Goal: Communication & Community: Participate in discussion

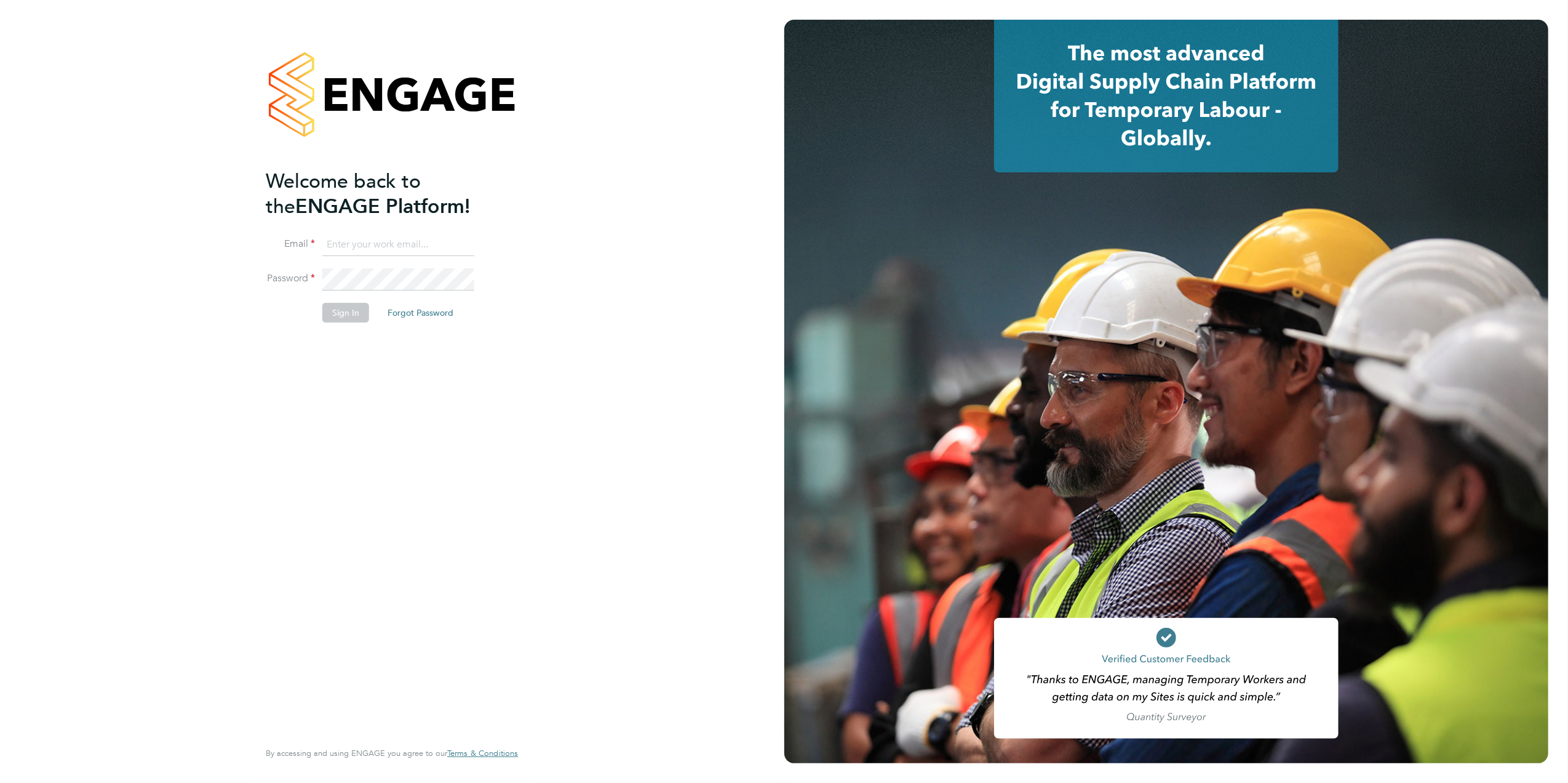
type input "caroline.waithera@bluearrow.co.uk"
click at [342, 312] on button "Sign In" at bounding box center [345, 312] width 47 height 19
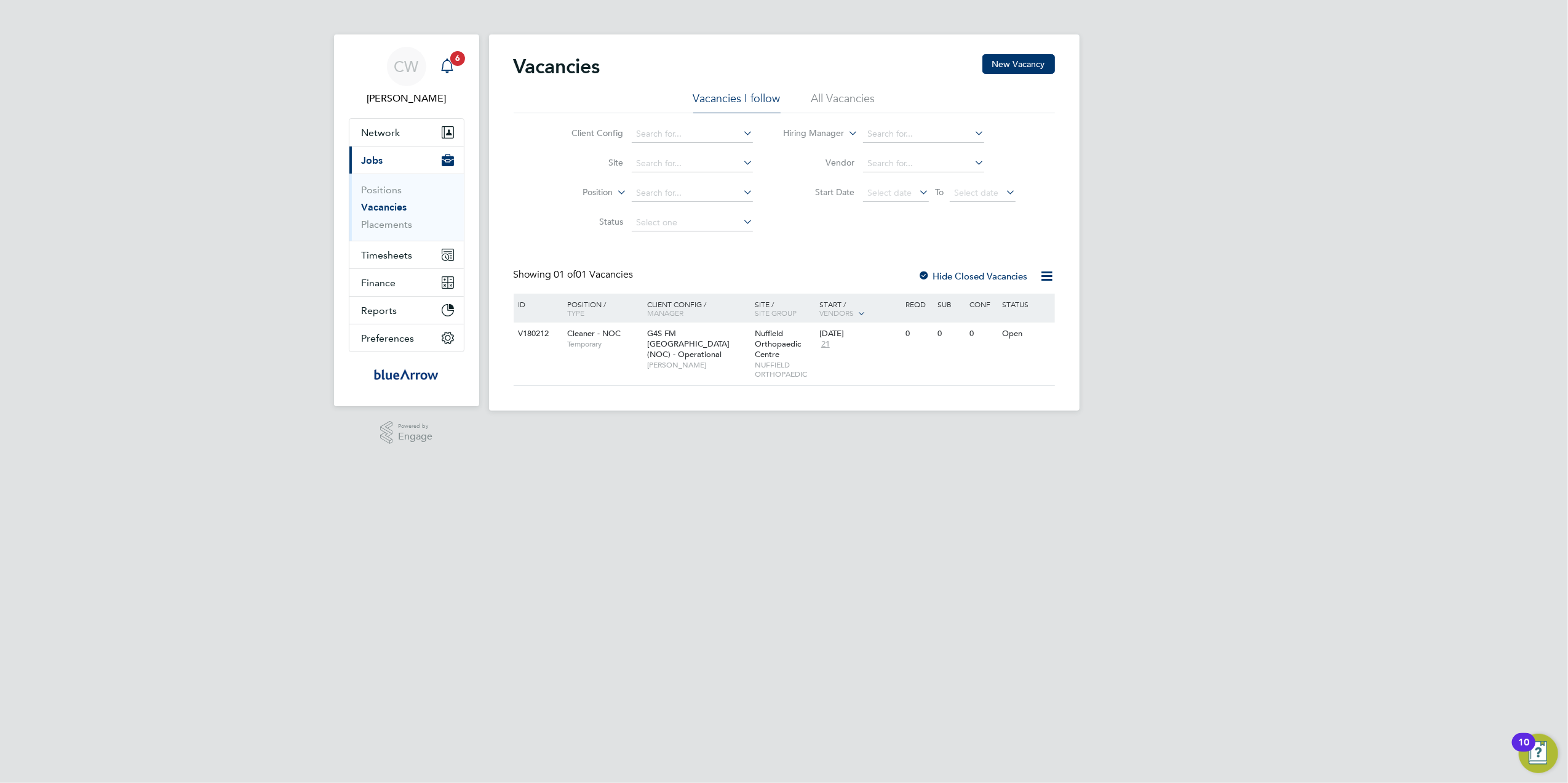
click at [454, 72] on icon "Main navigation" at bounding box center [447, 65] width 15 height 15
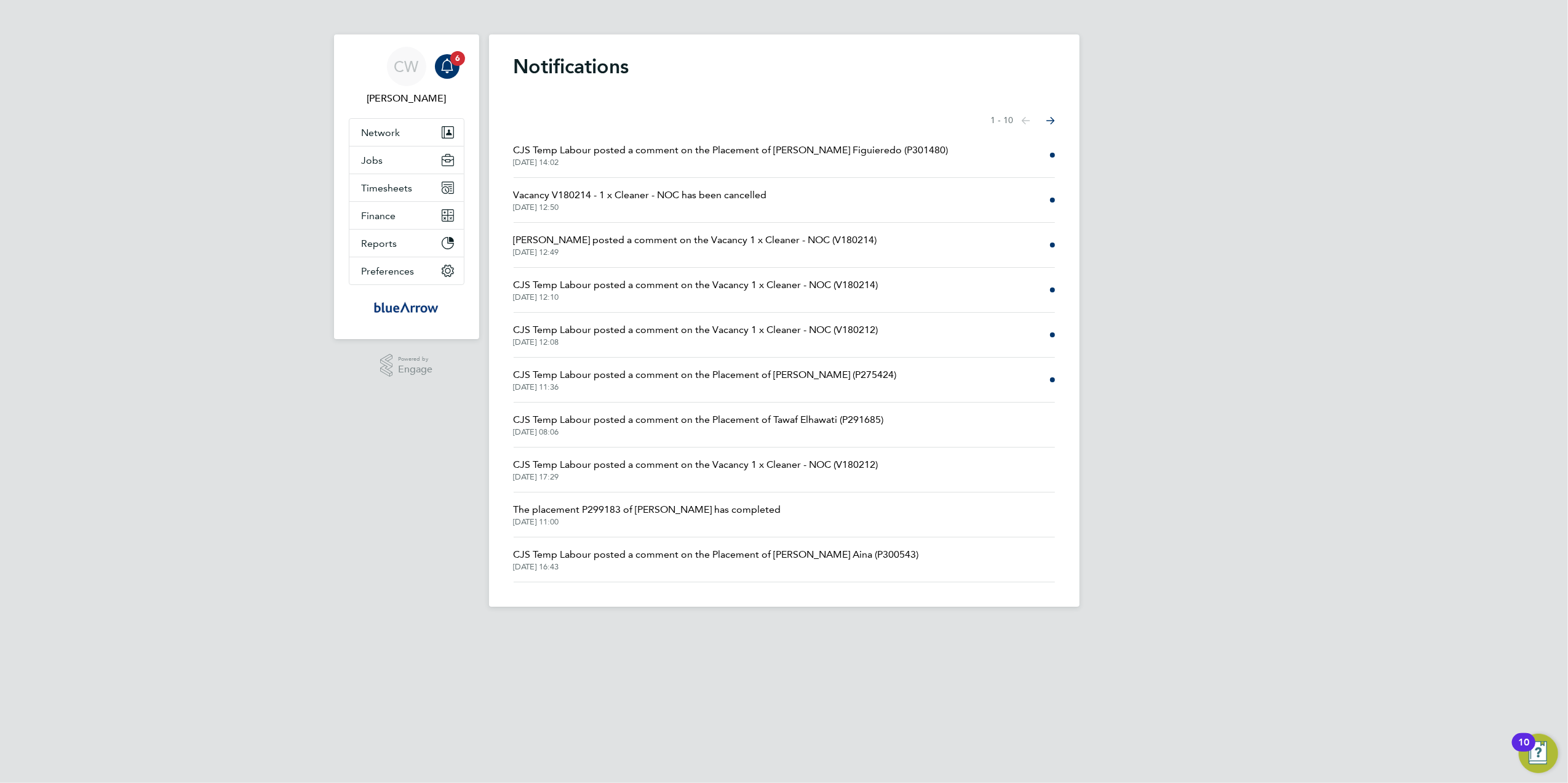
click at [793, 148] on span "CJS Temp Labour posted a comment on the Placement of Elisinia Marques Figuiered…" at bounding box center [732, 150] width 435 height 15
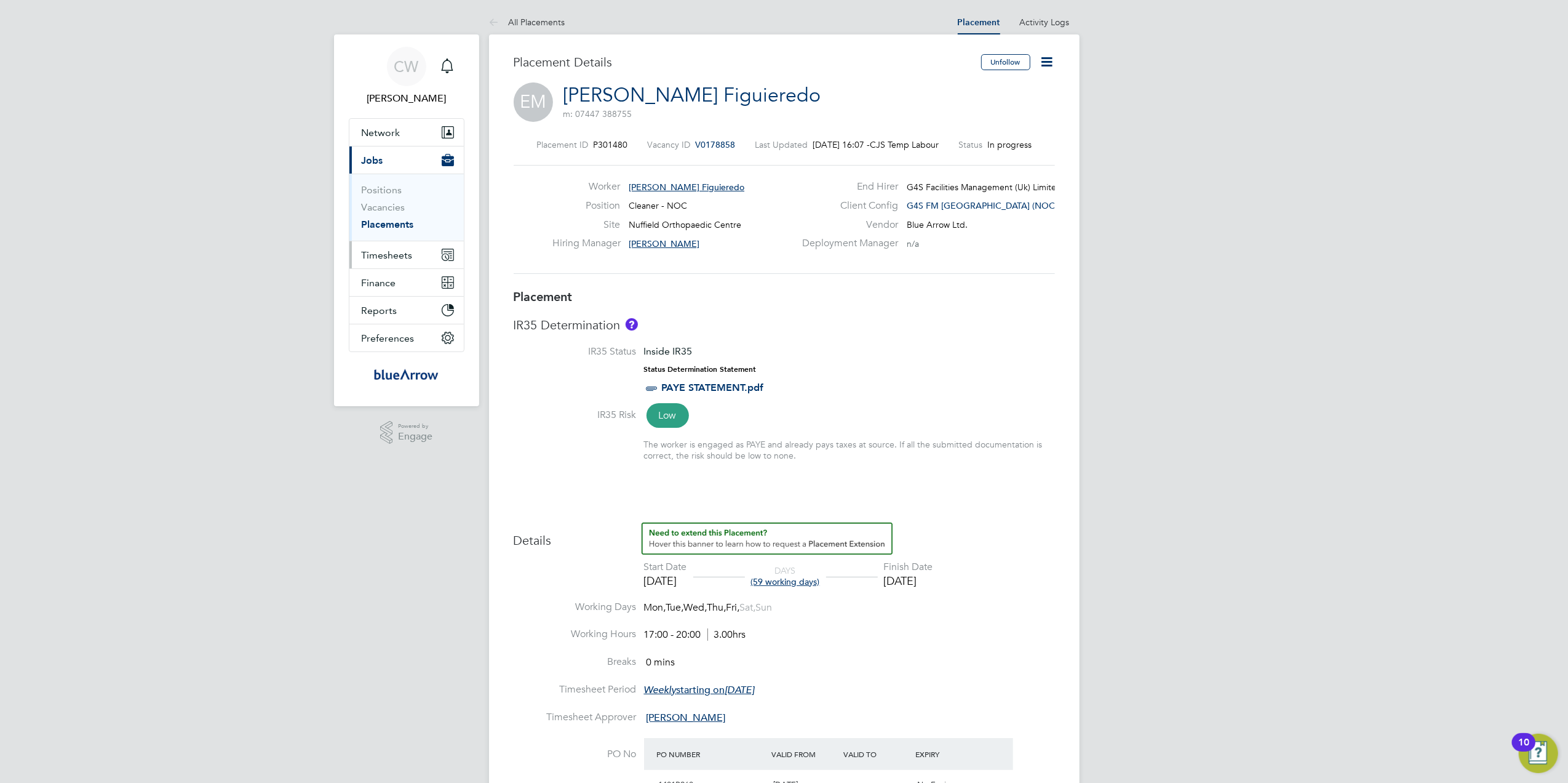
click at [385, 250] on span "Timesheets" at bounding box center [387, 255] width 51 height 11
click at [390, 210] on ul "Timesheets Expenses" at bounding box center [406, 226] width 114 height 50
click at [390, 221] on link "Timesheets" at bounding box center [387, 218] width 51 height 11
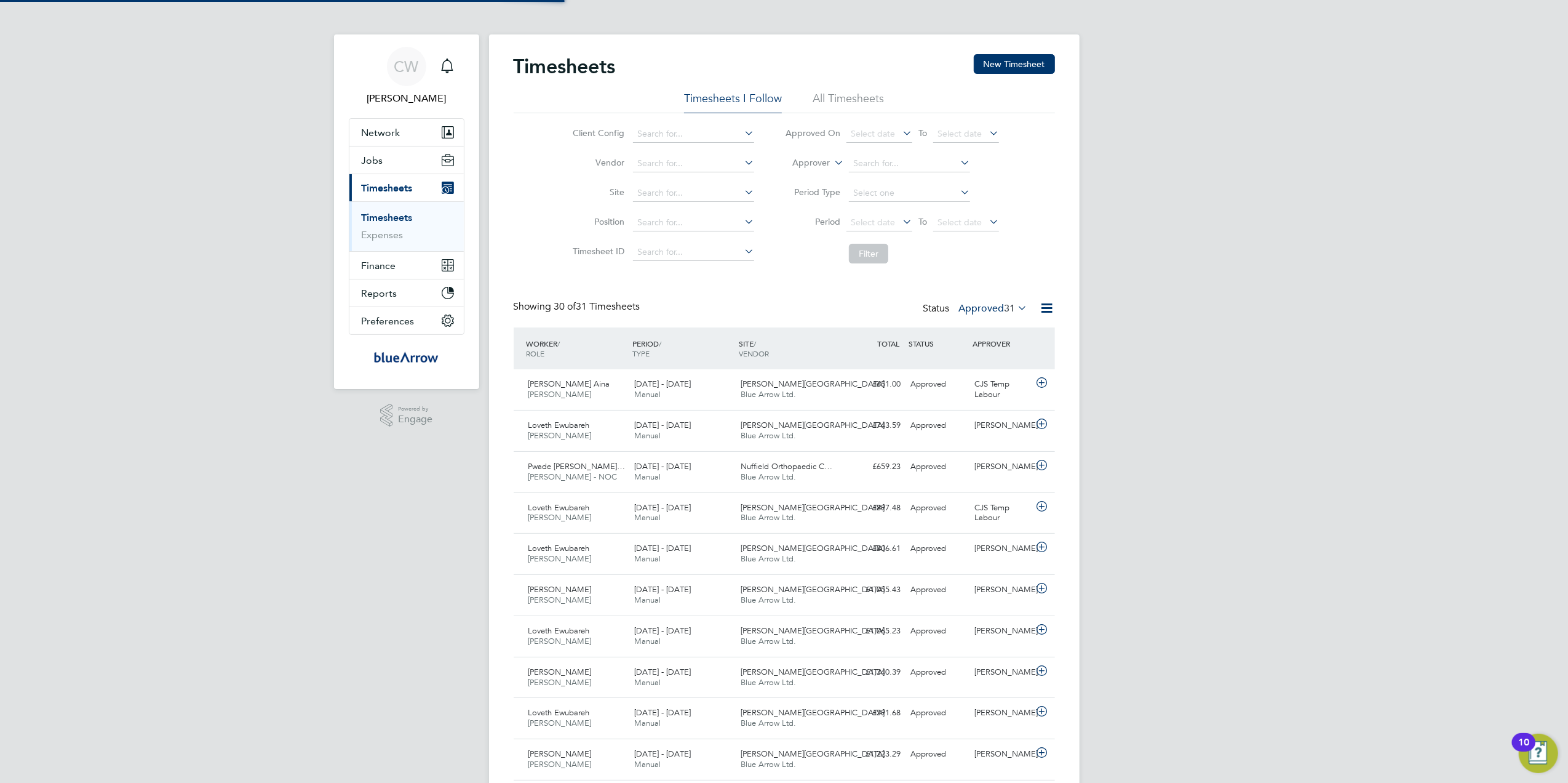
scroll to position [31, 107]
click at [742, 131] on icon at bounding box center [742, 133] width 0 height 17
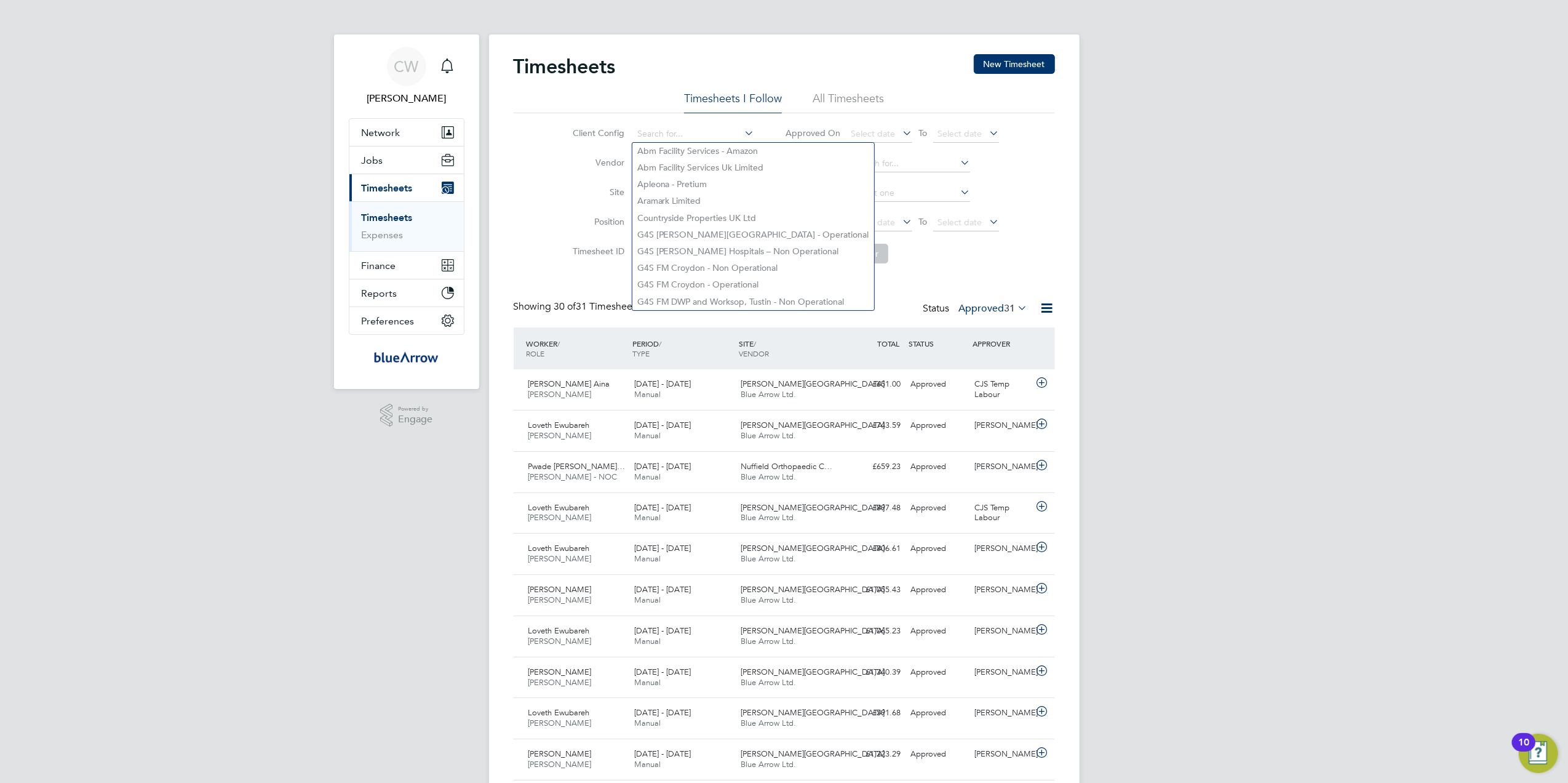
click at [1044, 144] on div "Client Config Vendor Site Position Timesheet ID Approved On Select date To Sele…" at bounding box center [785, 192] width 541 height 157
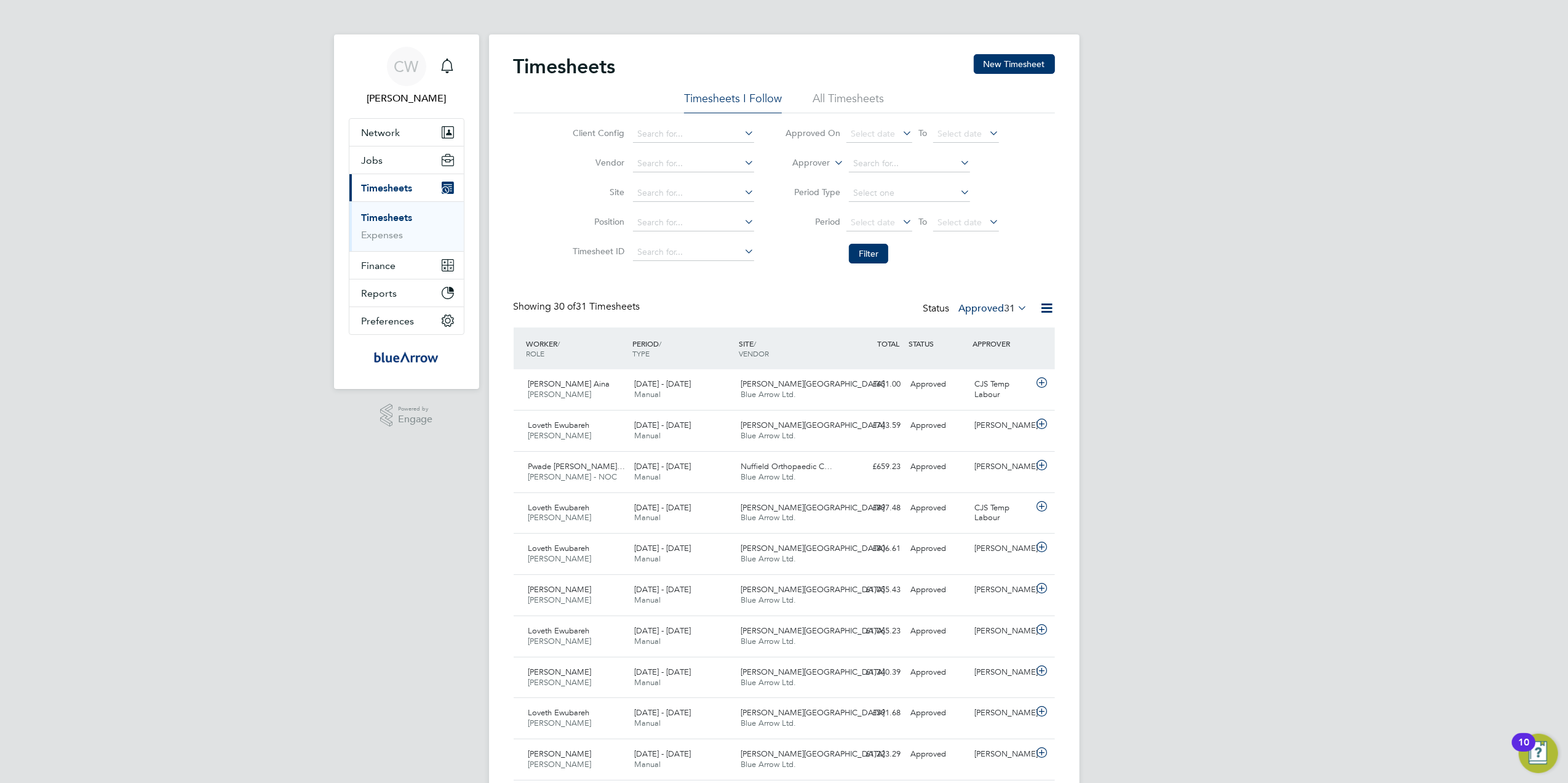
click at [877, 101] on li "All Timesheets" at bounding box center [848, 102] width 71 height 22
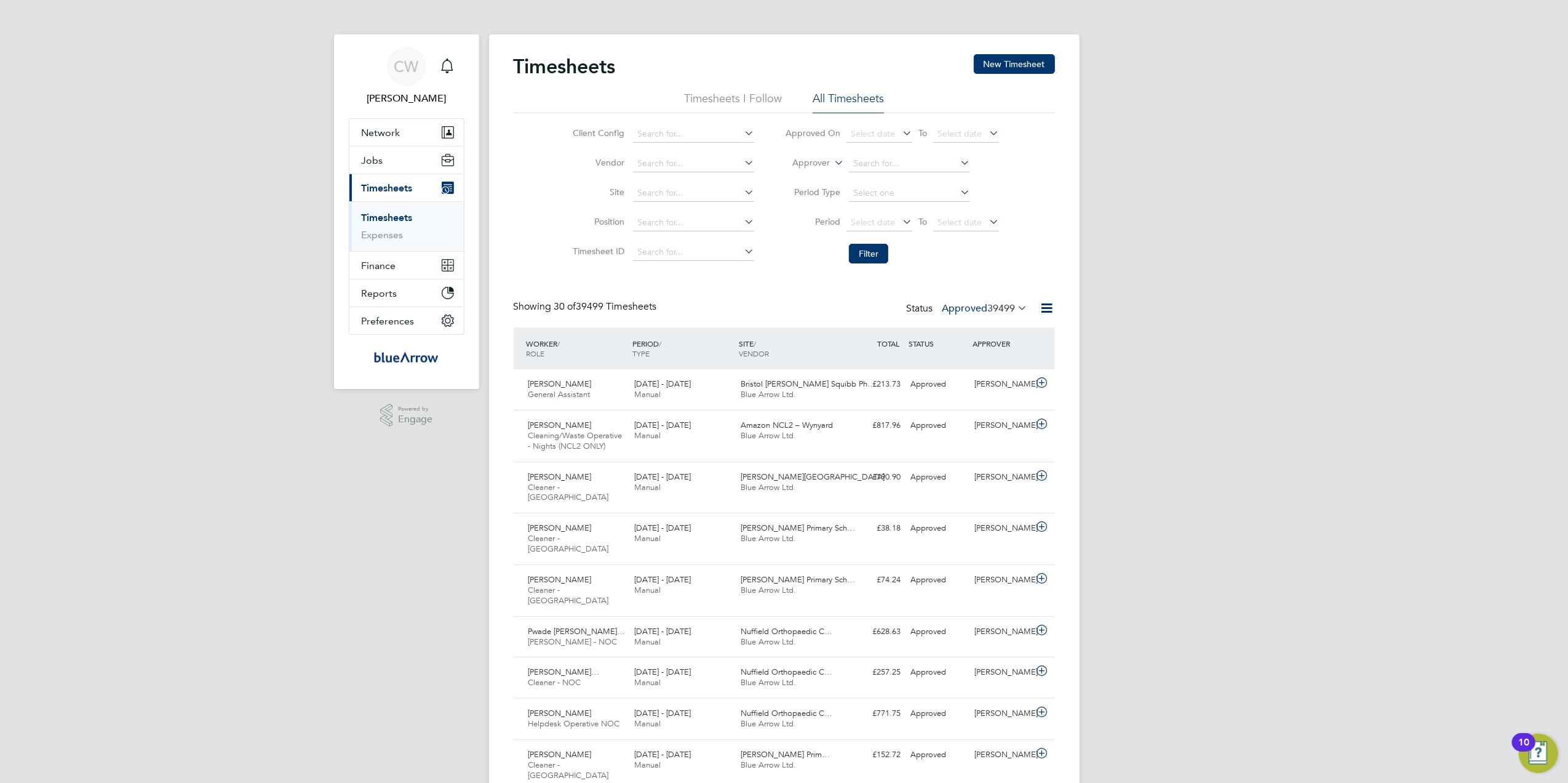
click at [742, 162] on icon at bounding box center [742, 162] width 0 height 17
click at [742, 133] on icon at bounding box center [742, 133] width 0 height 17
click at [759, 228] on li "G4S FM Churchill Hospitals - Operational" at bounding box center [753, 234] width 242 height 17
type input "G4S FM Churchill Hospitals - Operational"
click at [865, 247] on button "Filter" at bounding box center [869, 253] width 39 height 19
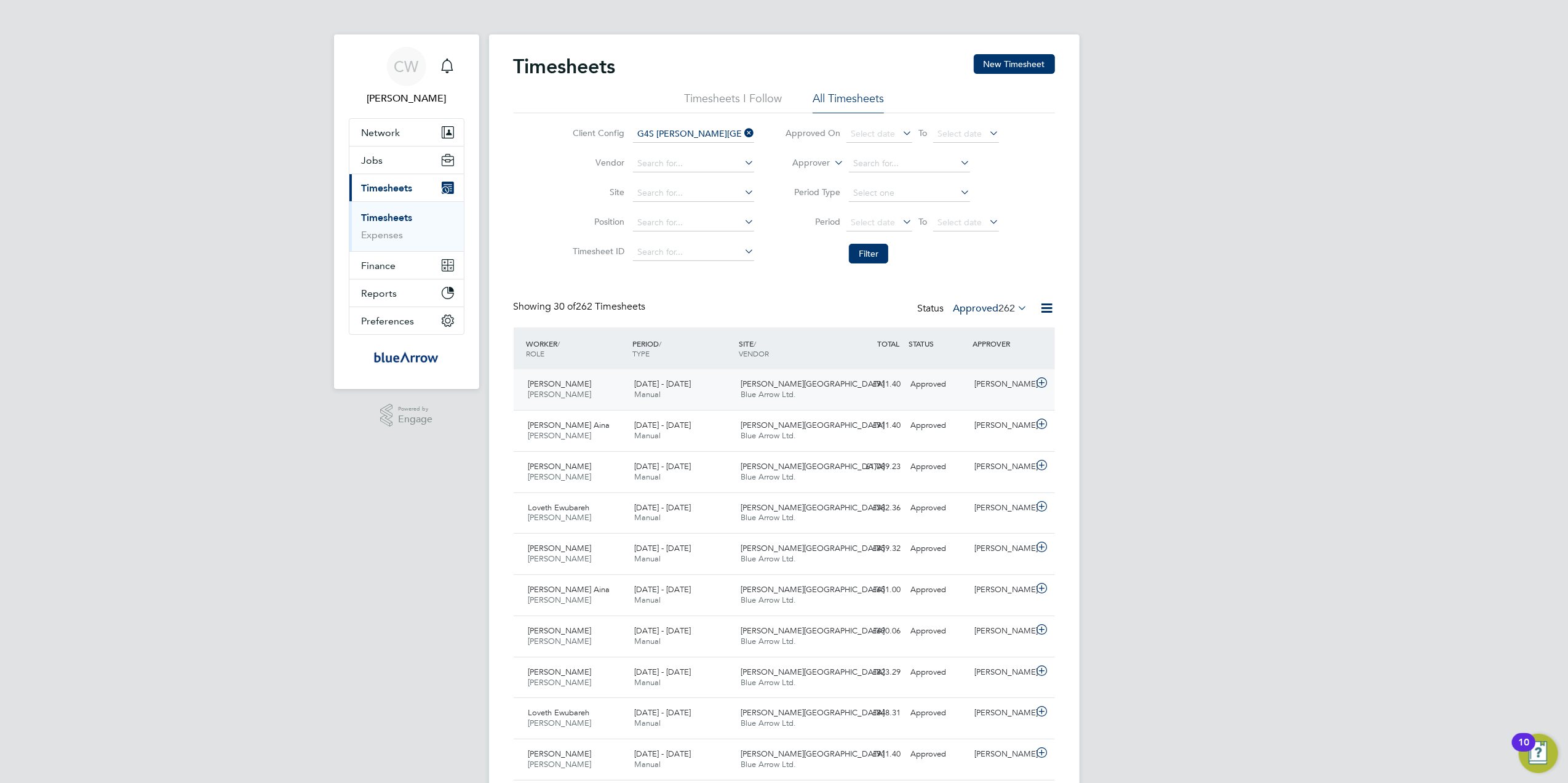
click at [577, 380] on span "Justice Kofi Afordofe" at bounding box center [560, 384] width 63 height 11
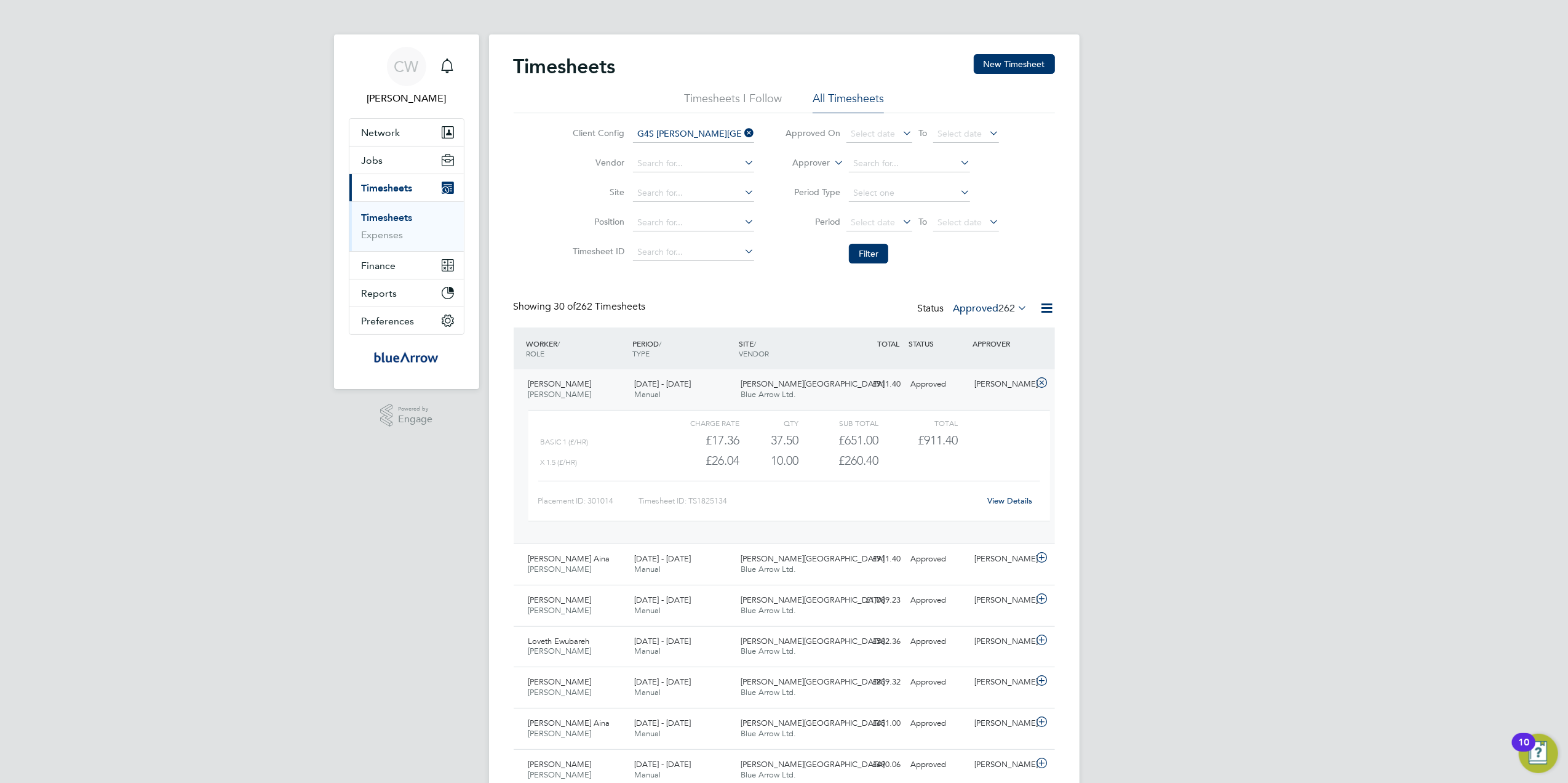
click at [577, 381] on span "Justice Kofi Afordofe" at bounding box center [560, 384] width 63 height 11
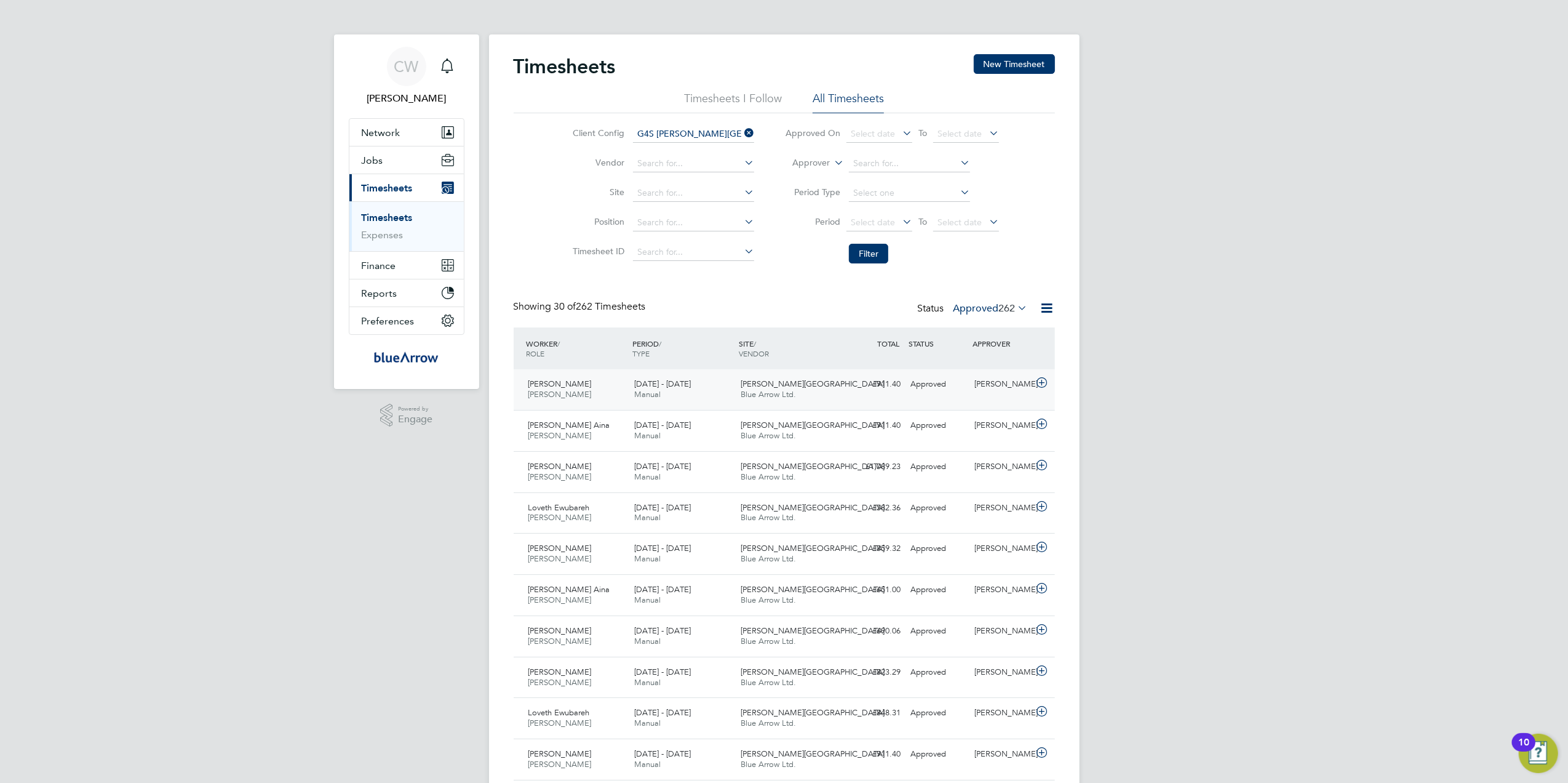
click at [577, 381] on span "Justice Kofi Afordofe" at bounding box center [560, 384] width 63 height 11
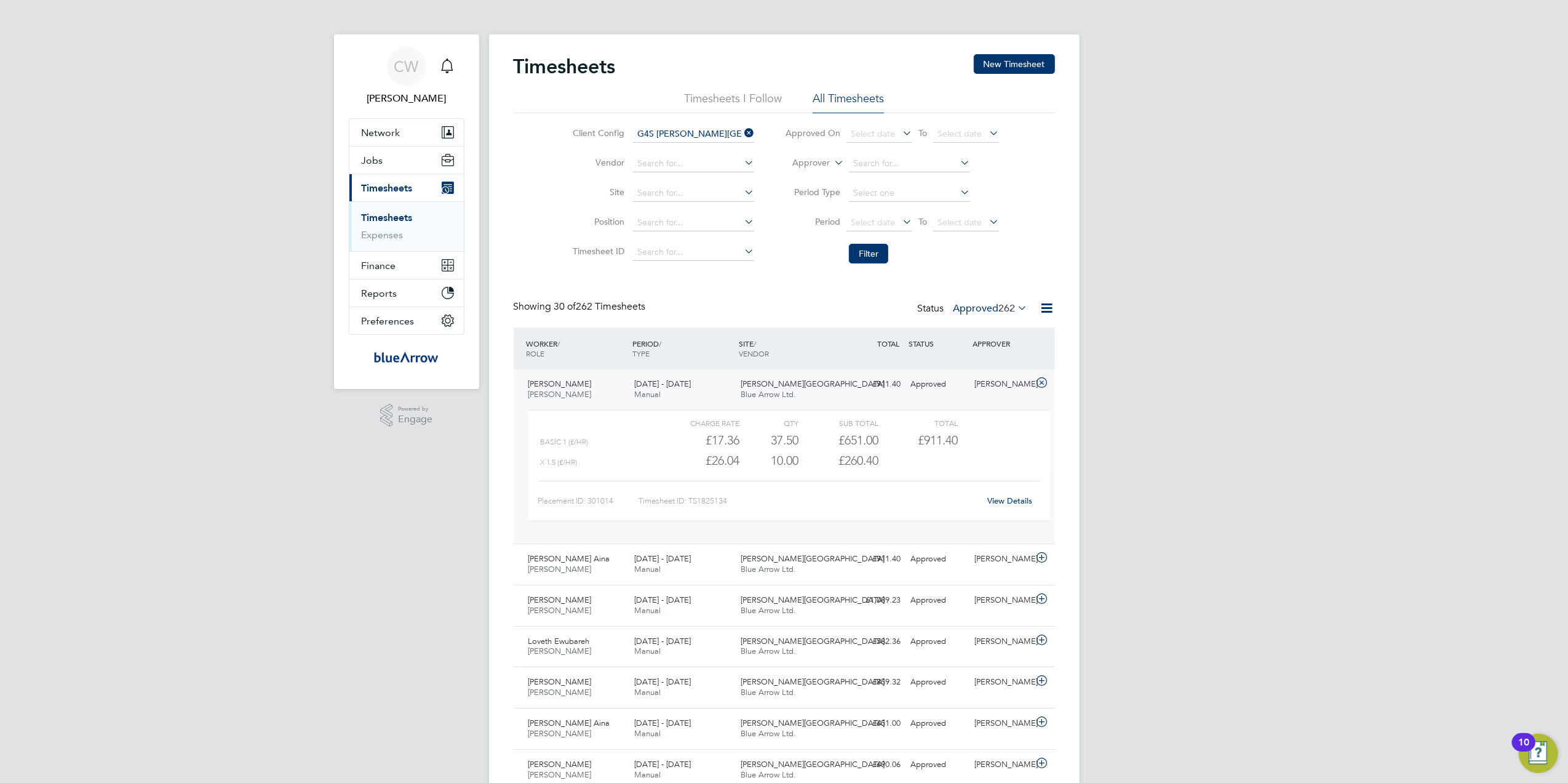
click at [1009, 494] on div "View Details" at bounding box center [1010, 501] width 60 height 19
click at [1009, 499] on link "View Details" at bounding box center [1009, 501] width 45 height 11
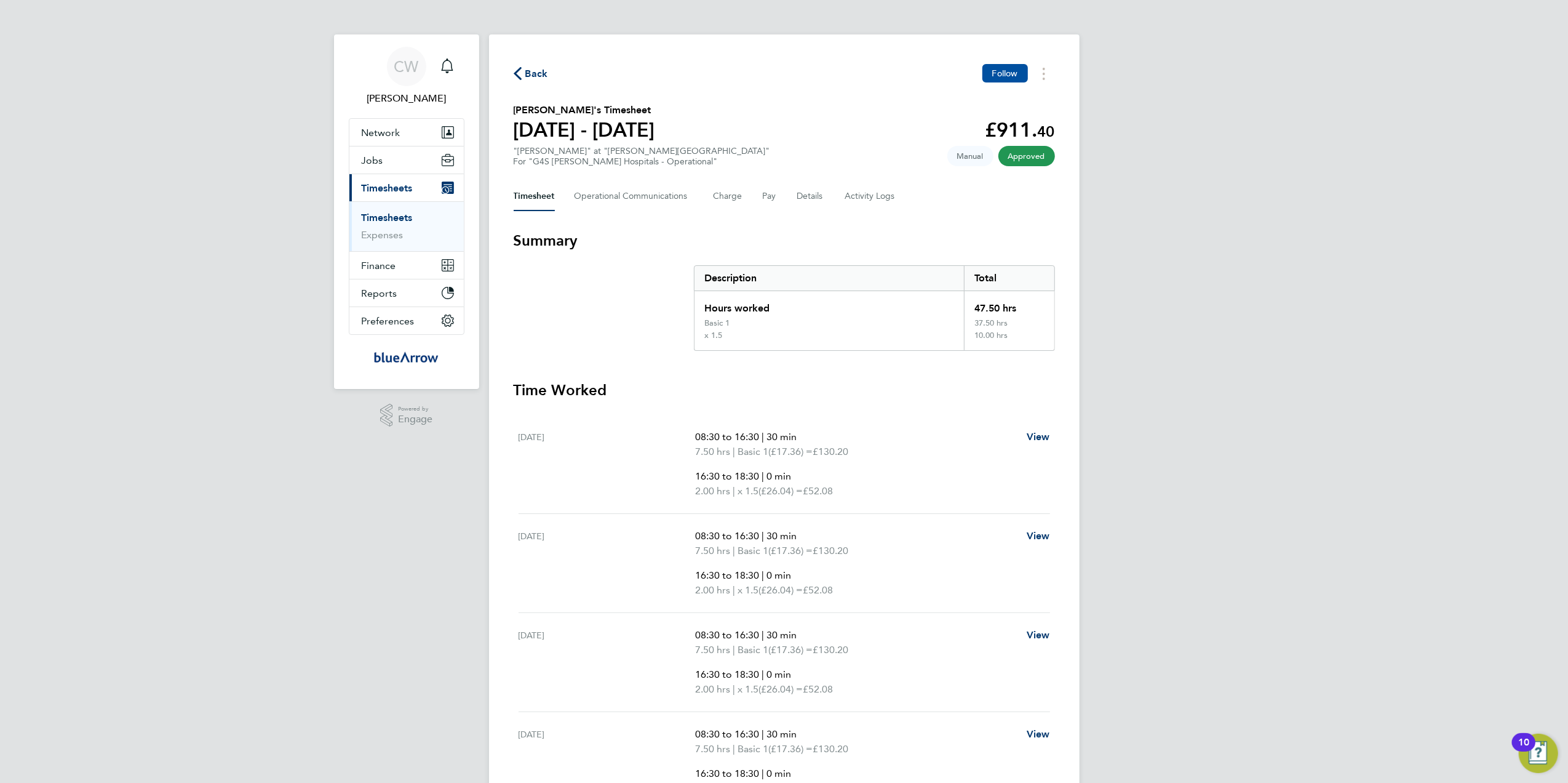
click at [999, 75] on span "Follow" at bounding box center [1005, 73] width 26 height 11
click at [645, 200] on Communications-tab "Operational Communications" at bounding box center [634, 196] width 119 height 29
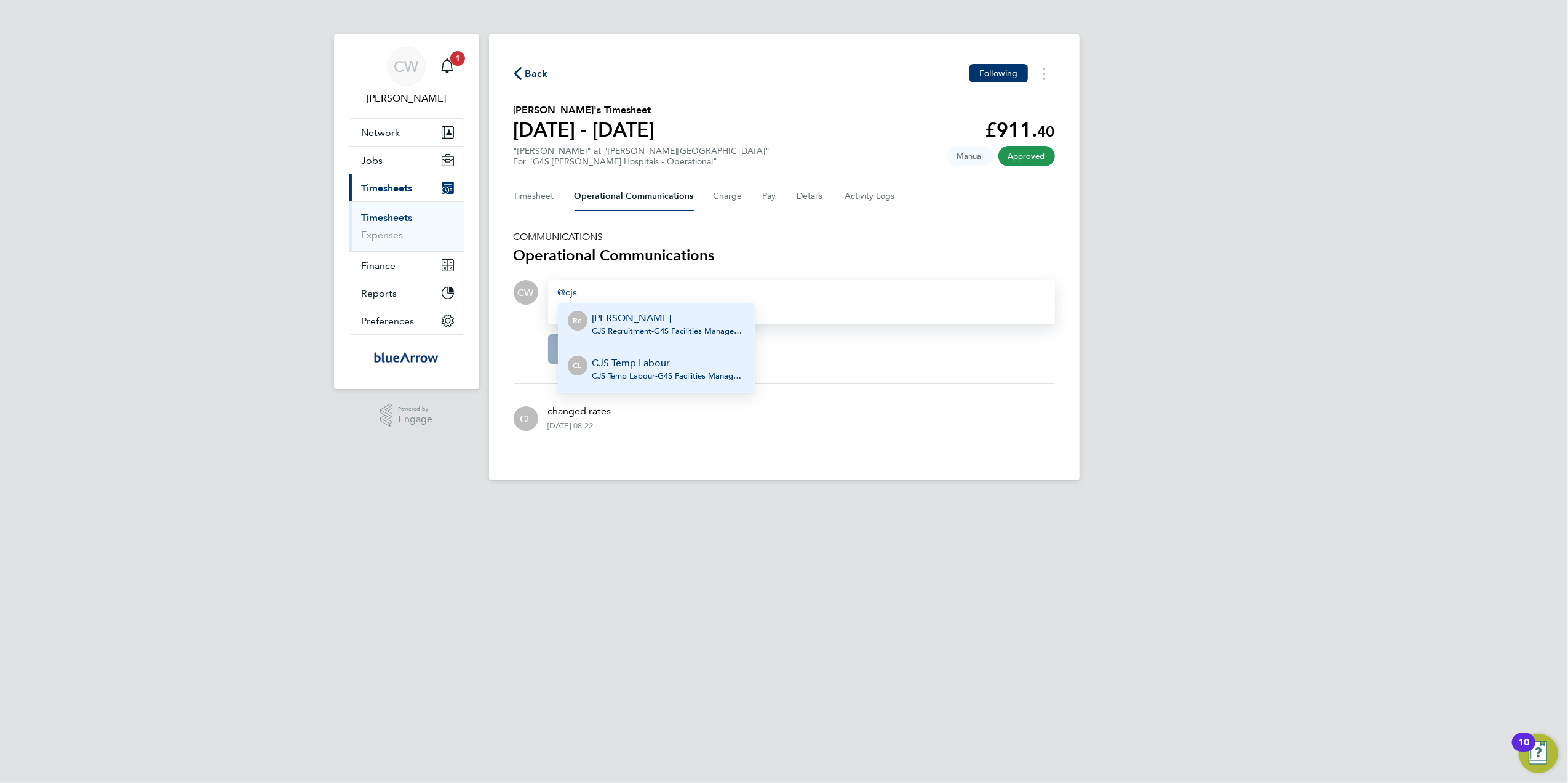
click at [665, 368] on p "CJS Temp Labour" at bounding box center [668, 363] width 153 height 15
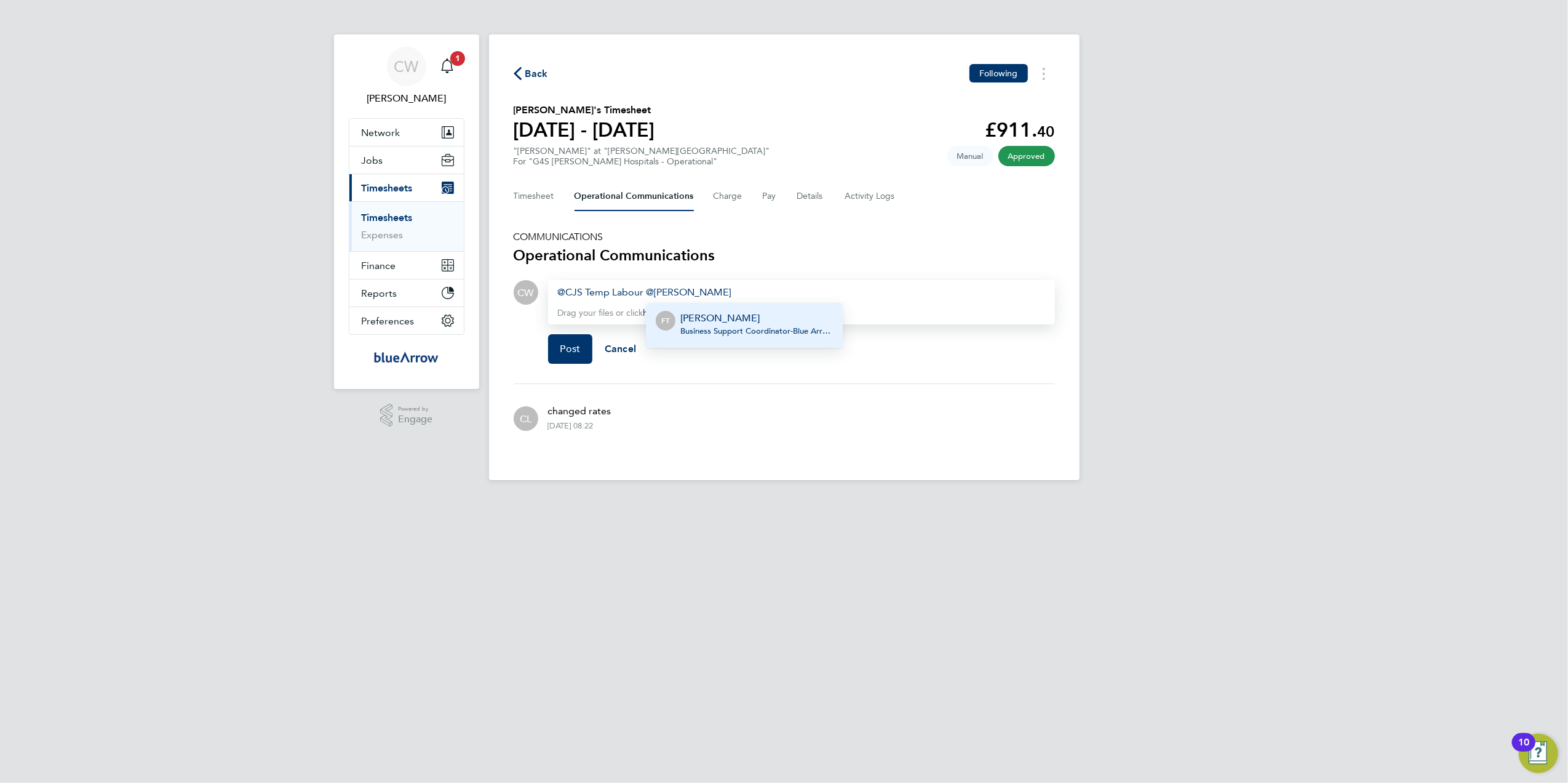
click at [712, 323] on div "Fabio Del Turco Business Support Coordinator - Blue Arrow Ltd." at bounding box center [757, 325] width 153 height 29
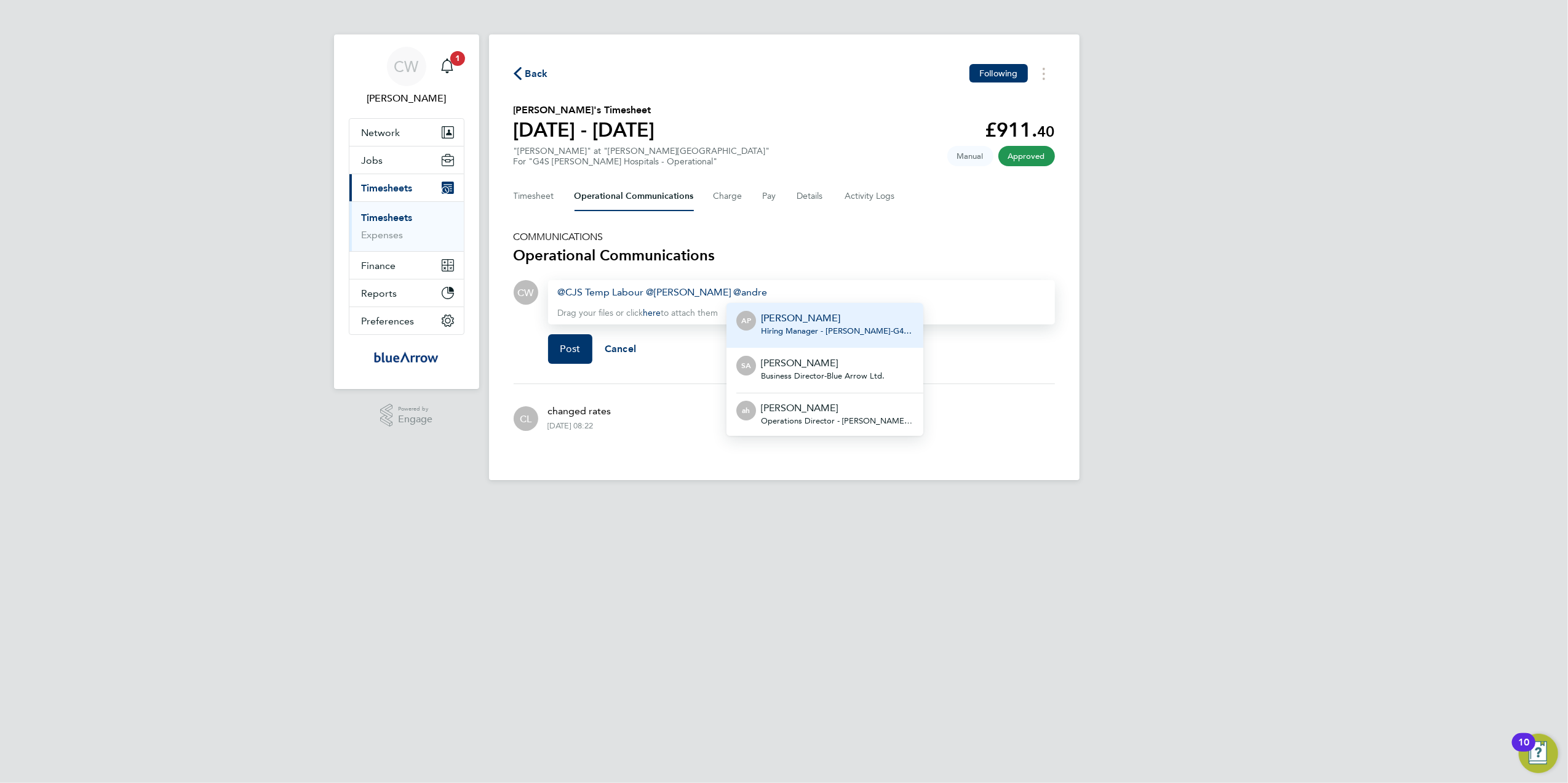
click at [788, 321] on p "[PERSON_NAME]" at bounding box center [837, 318] width 153 height 15
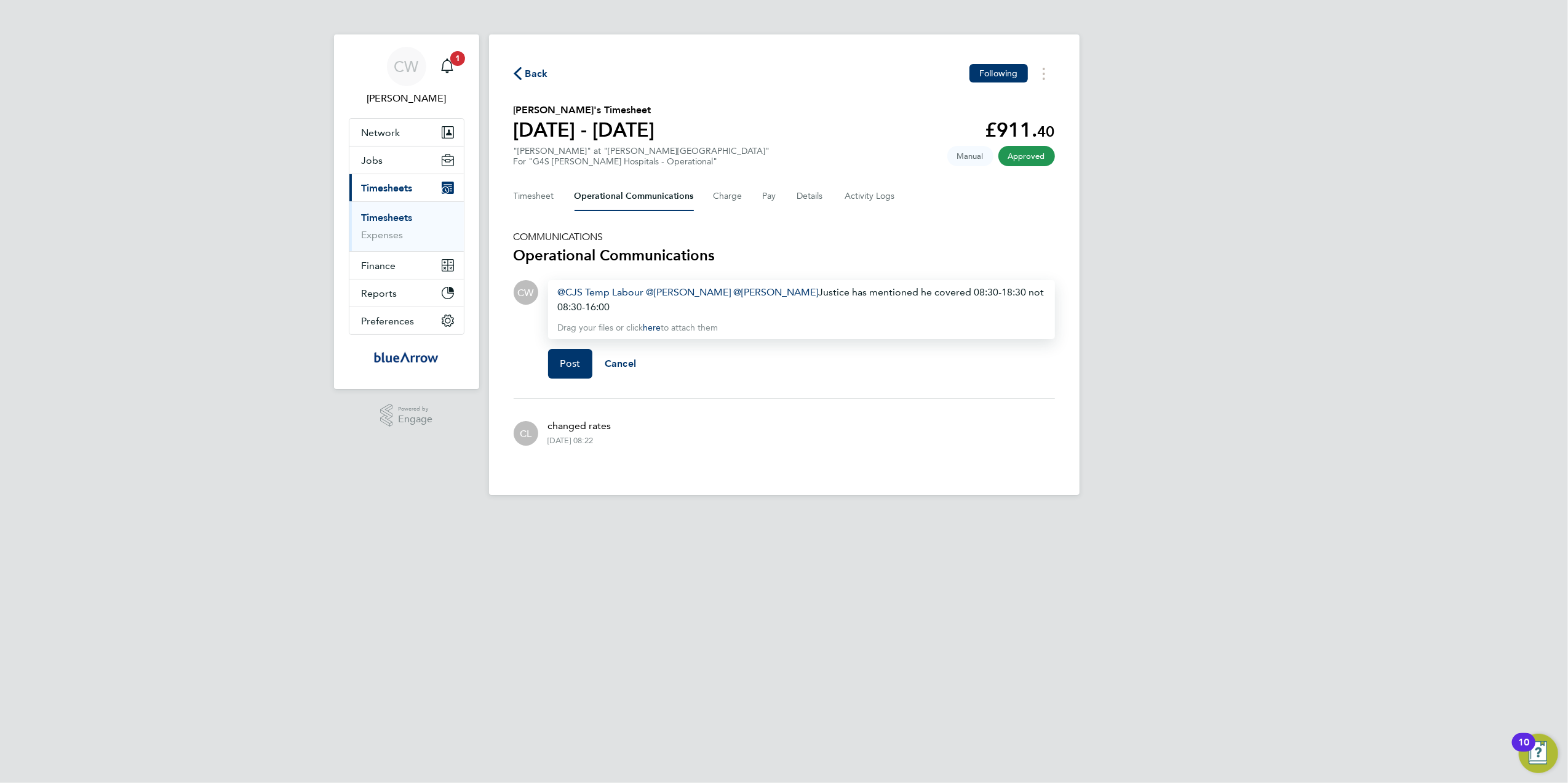
click at [582, 303] on div "CJS Temp Labour ​ Fabio Del Turco ​ Andrew Parry ​ Justice has mentioned he cov…" at bounding box center [801, 300] width 487 height 29
click at [635, 308] on div "CJS Temp Labour ​ Fabio Del Turco ​ Andrew Parry ​ Justice has mentioned he cov…" at bounding box center [801, 300] width 487 height 29
drag, startPoint x: 867, startPoint y: 302, endPoint x: 821, endPoint y: 304, distance: 46.0
click at [821, 304] on div "CJS Temp Labour ​ Fabio Del Turco ​ Andrew Parry ​ Justice has mentioned he cov…" at bounding box center [801, 300] width 487 height 29
click at [566, 367] on span "Post" at bounding box center [571, 363] width 20 height 12
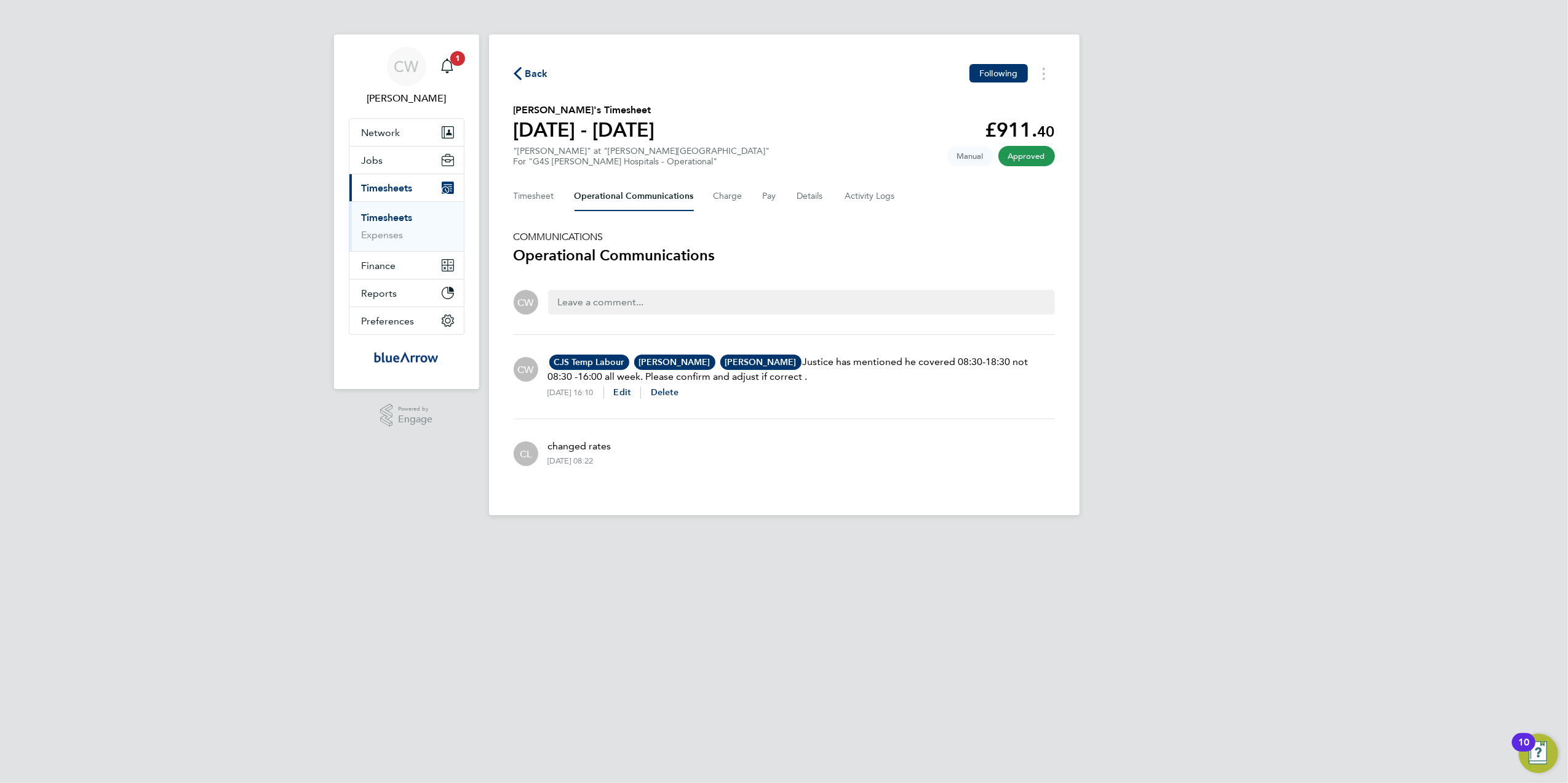
click at [518, 70] on icon "button" at bounding box center [518, 73] width 8 height 13
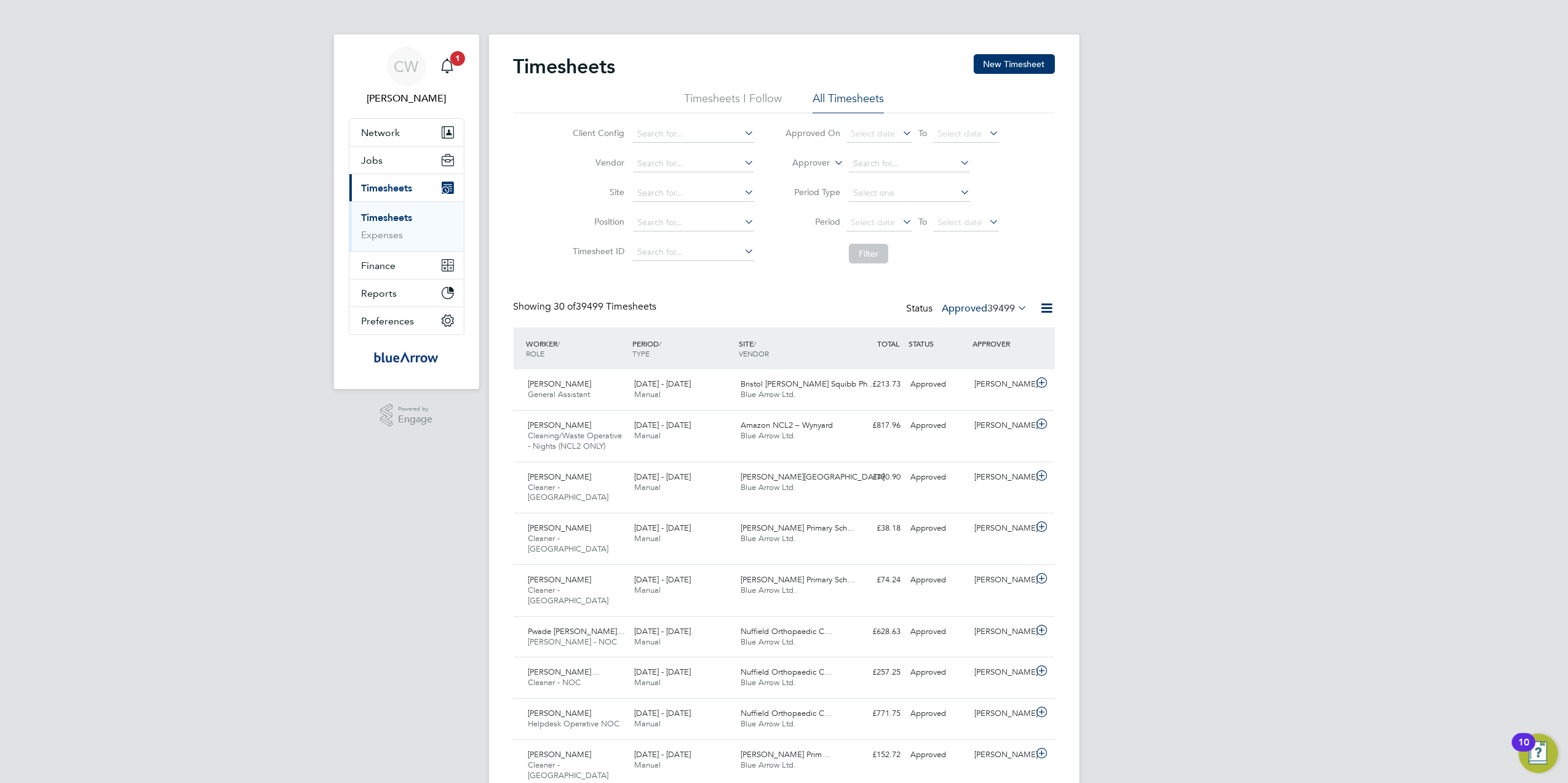
click at [742, 164] on icon at bounding box center [742, 162] width 0 height 17
click at [742, 161] on icon at bounding box center [742, 162] width 0 height 17
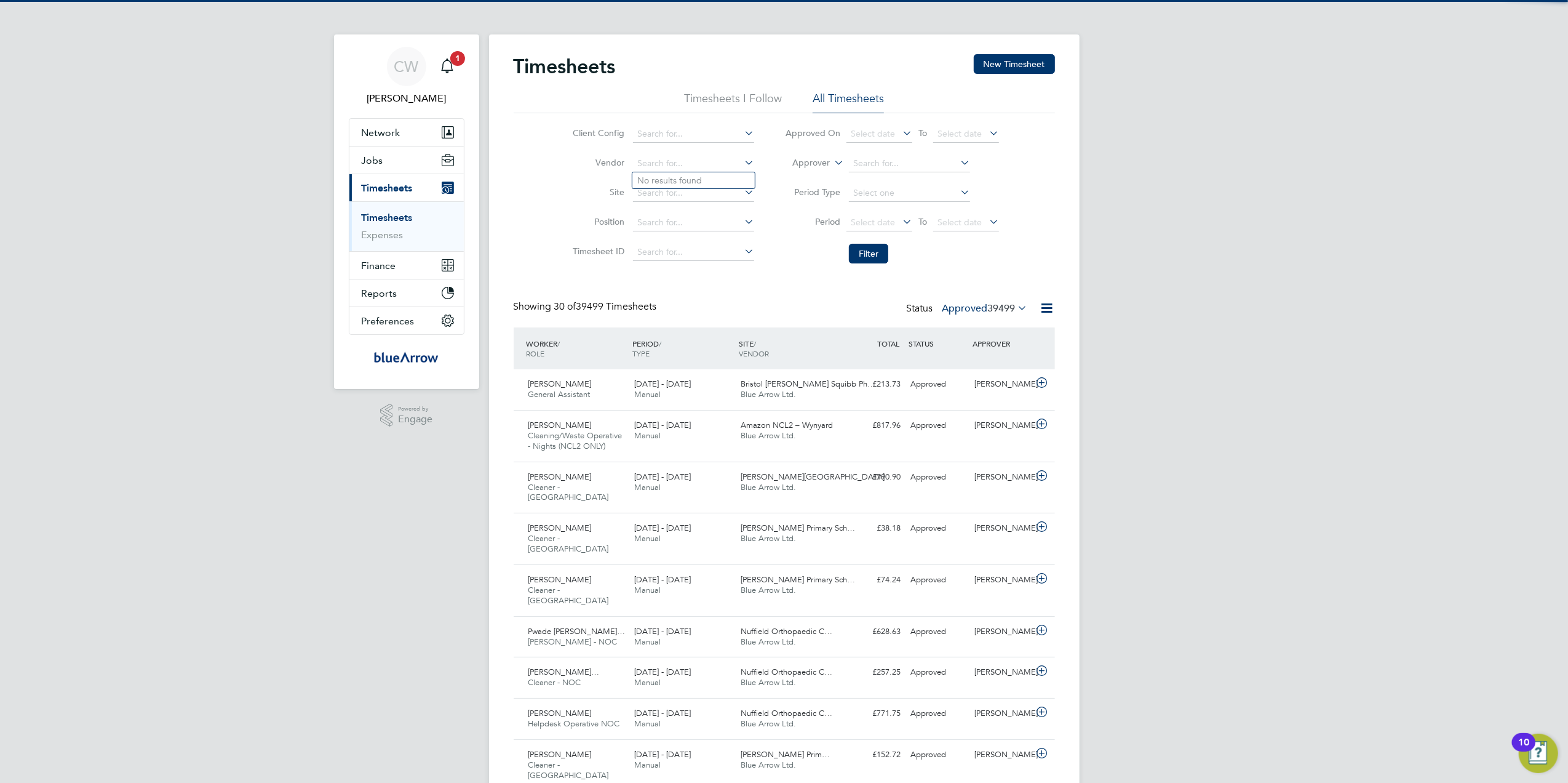
click at [742, 134] on icon at bounding box center [742, 133] width 0 height 17
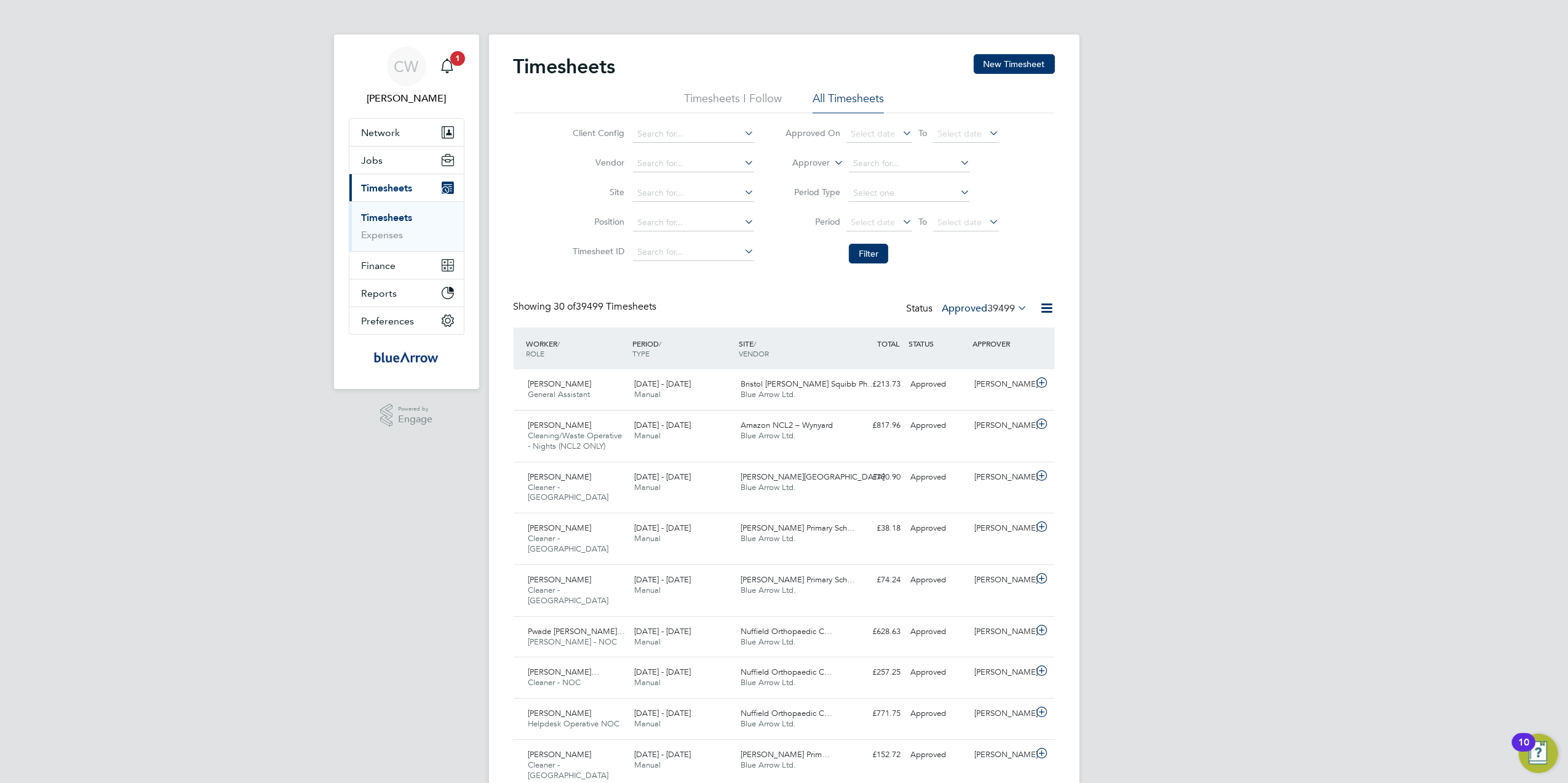
click at [748, 232] on li "G4S FM Churchill Hospitals - Operational" at bounding box center [753, 234] width 242 height 17
type input "G4S FM Churchill Hospitals - Operational"
click at [872, 252] on button "Filter" at bounding box center [869, 253] width 39 height 19
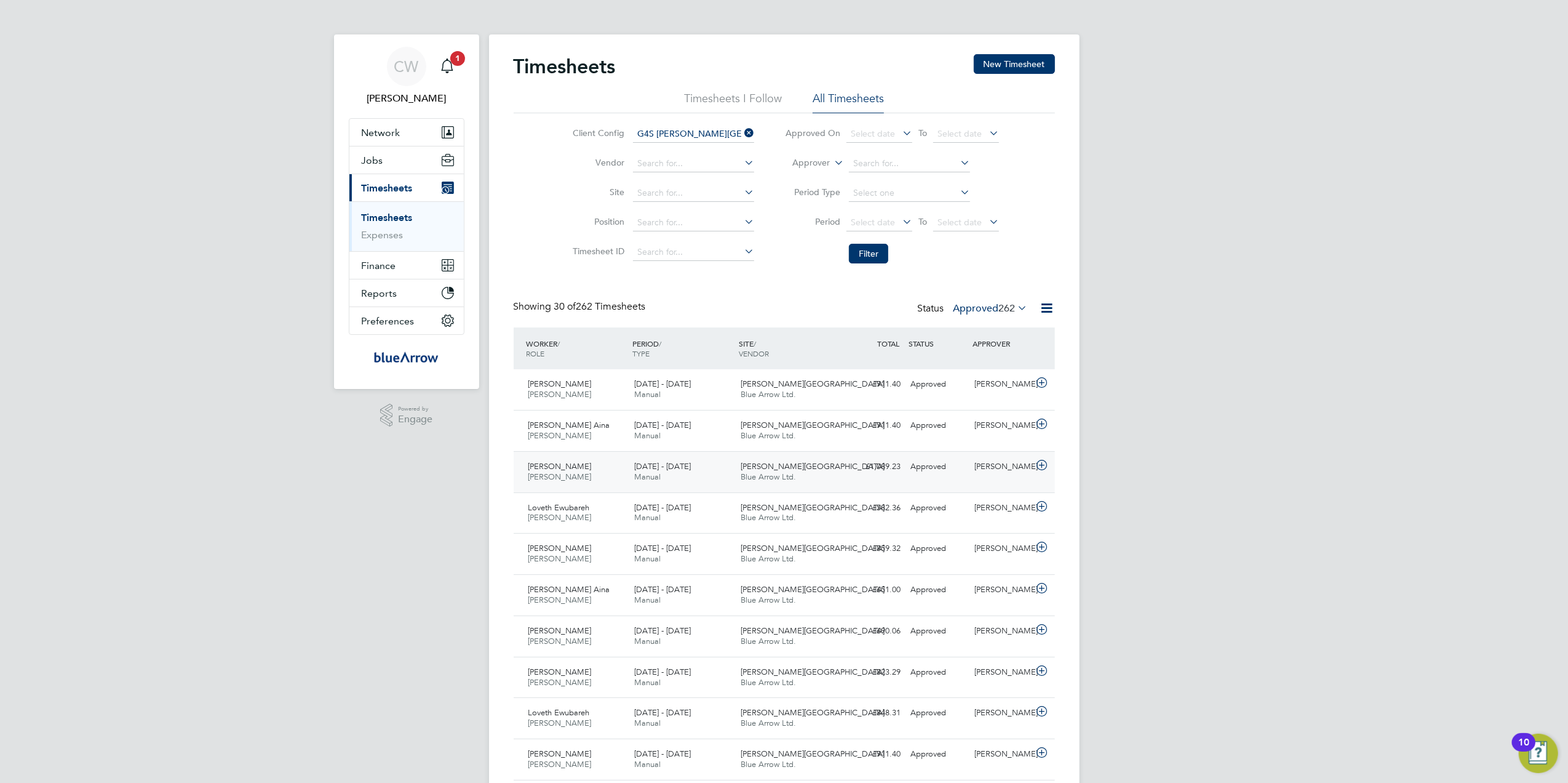
click at [569, 459] on div "Omobolaji Oginni-Yusuff Porter - Churchill 15 - 21 Sep 2025" at bounding box center [577, 472] width 106 height 31
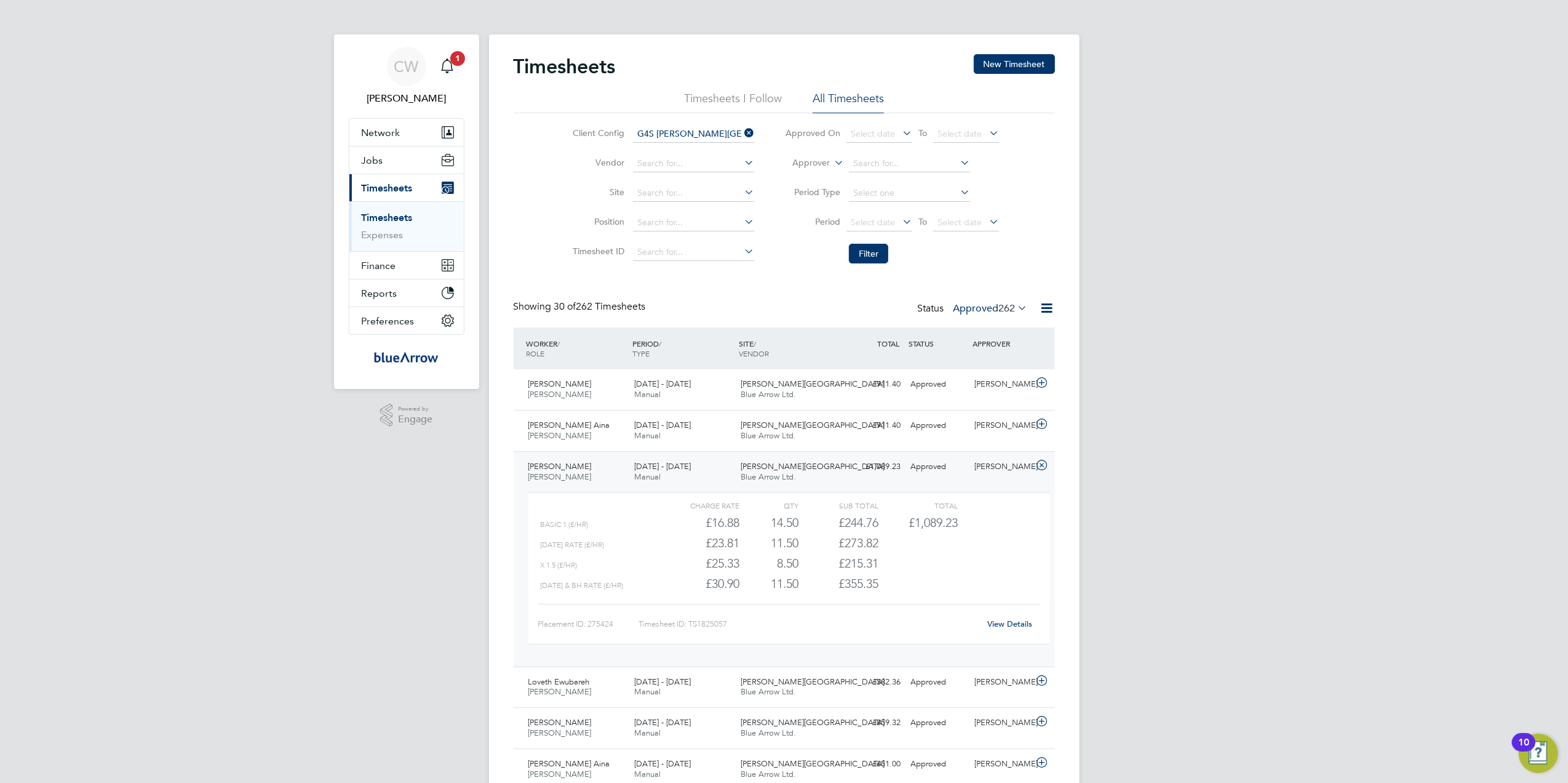
click at [1022, 621] on link "View Details" at bounding box center [1009, 624] width 45 height 11
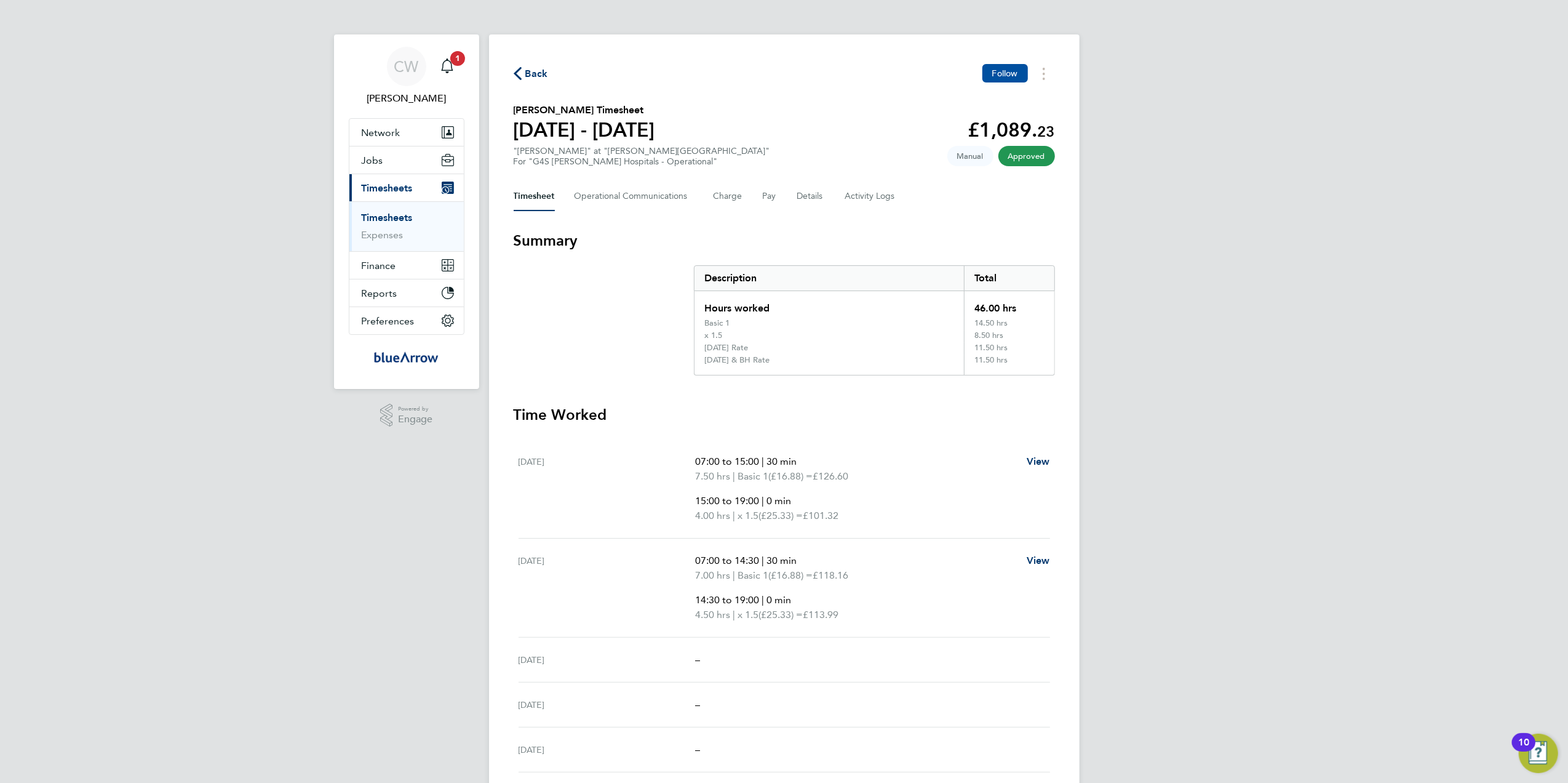
click at [996, 75] on span "Follow" at bounding box center [1005, 73] width 26 height 11
click at [518, 70] on icon "button" at bounding box center [518, 73] width 8 height 13
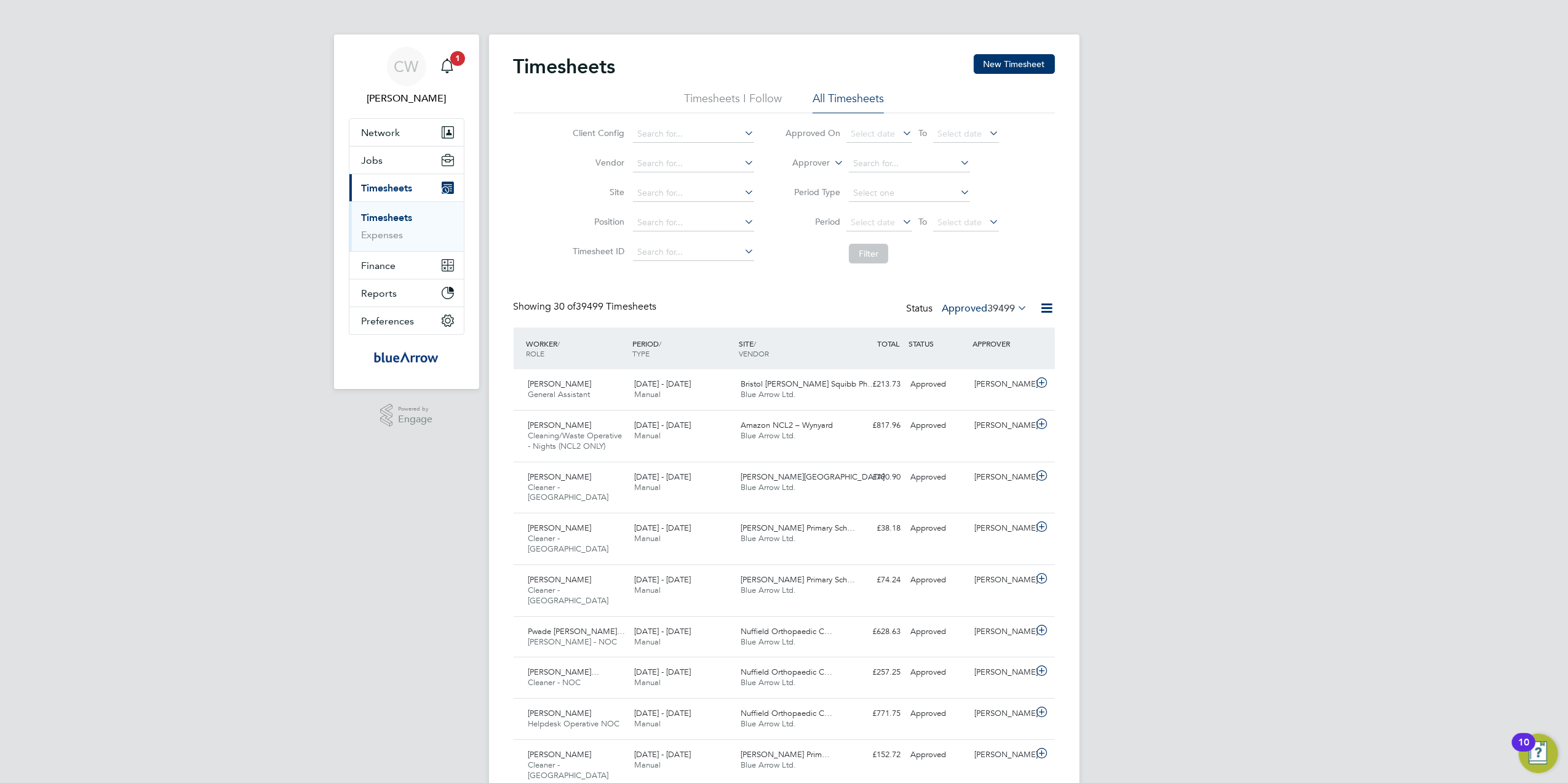
click at [742, 133] on icon at bounding box center [742, 133] width 0 height 17
click at [700, 229] on li "G4S [PERSON_NAME][GEOGRAPHIC_DATA] - Operational" at bounding box center [753, 234] width 242 height 17
type input "G4S [PERSON_NAME][GEOGRAPHIC_DATA] - Operational"
click at [574, 667] on span "[PERSON_NAME]…" at bounding box center [564, 672] width 71 height 11
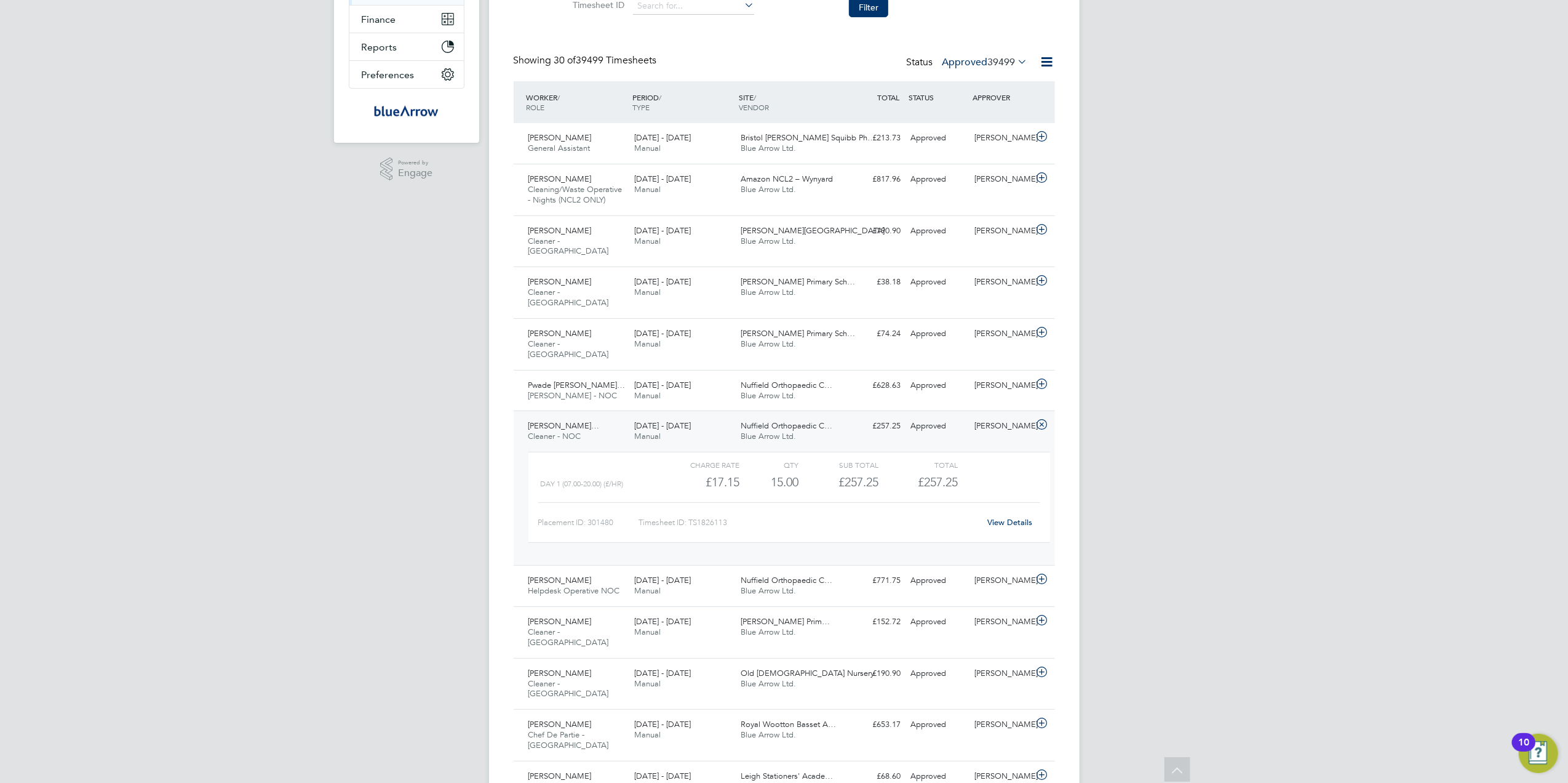
click at [997, 517] on link "View Details" at bounding box center [1009, 522] width 45 height 11
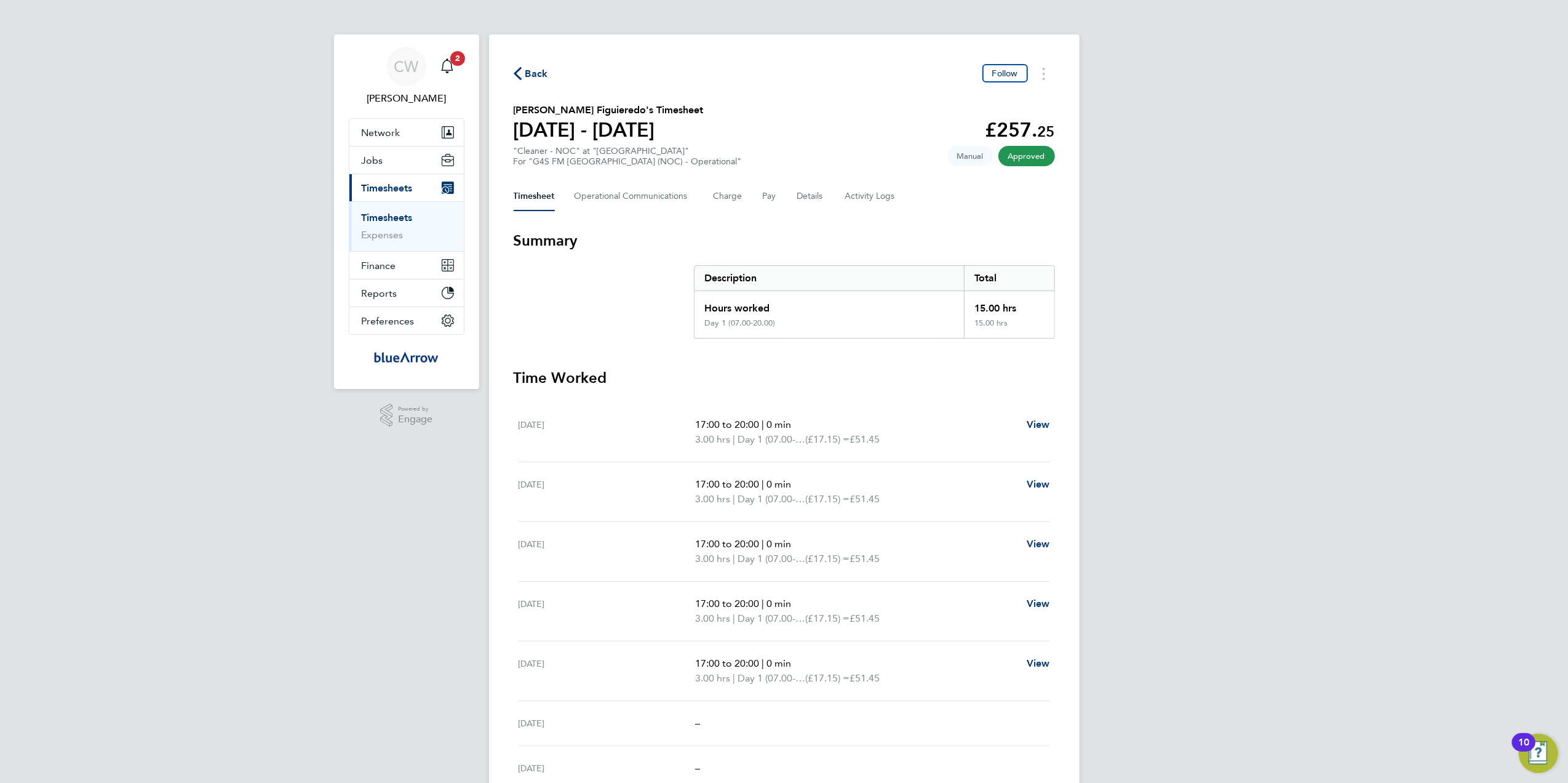
click at [1009, 157] on span "Approved" at bounding box center [1027, 156] width 57 height 20
click at [1004, 70] on span "Follow" at bounding box center [1005, 73] width 26 height 11
click at [519, 71] on icon "button" at bounding box center [518, 73] width 8 height 13
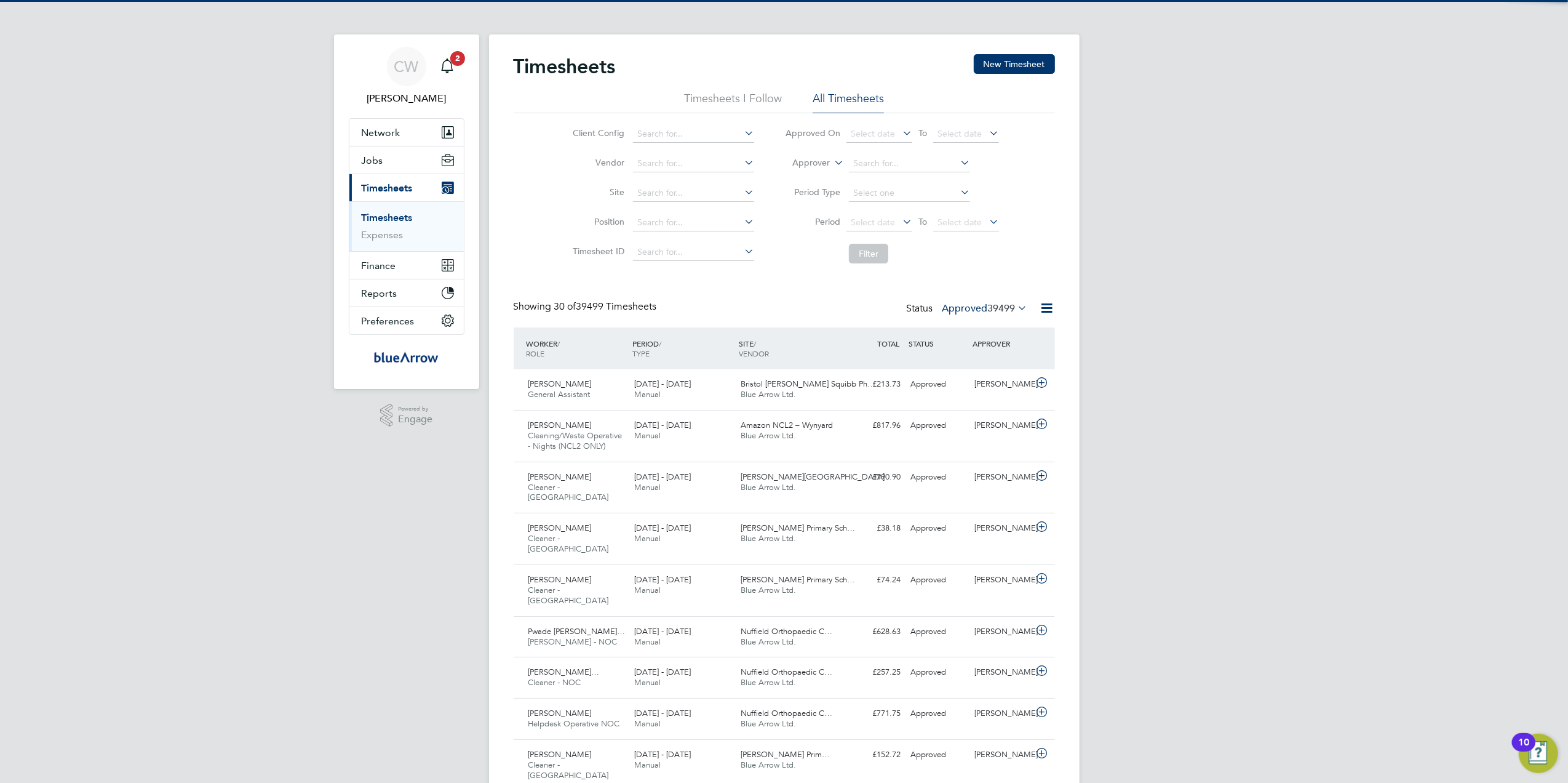
click at [742, 133] on icon at bounding box center [742, 133] width 0 height 17
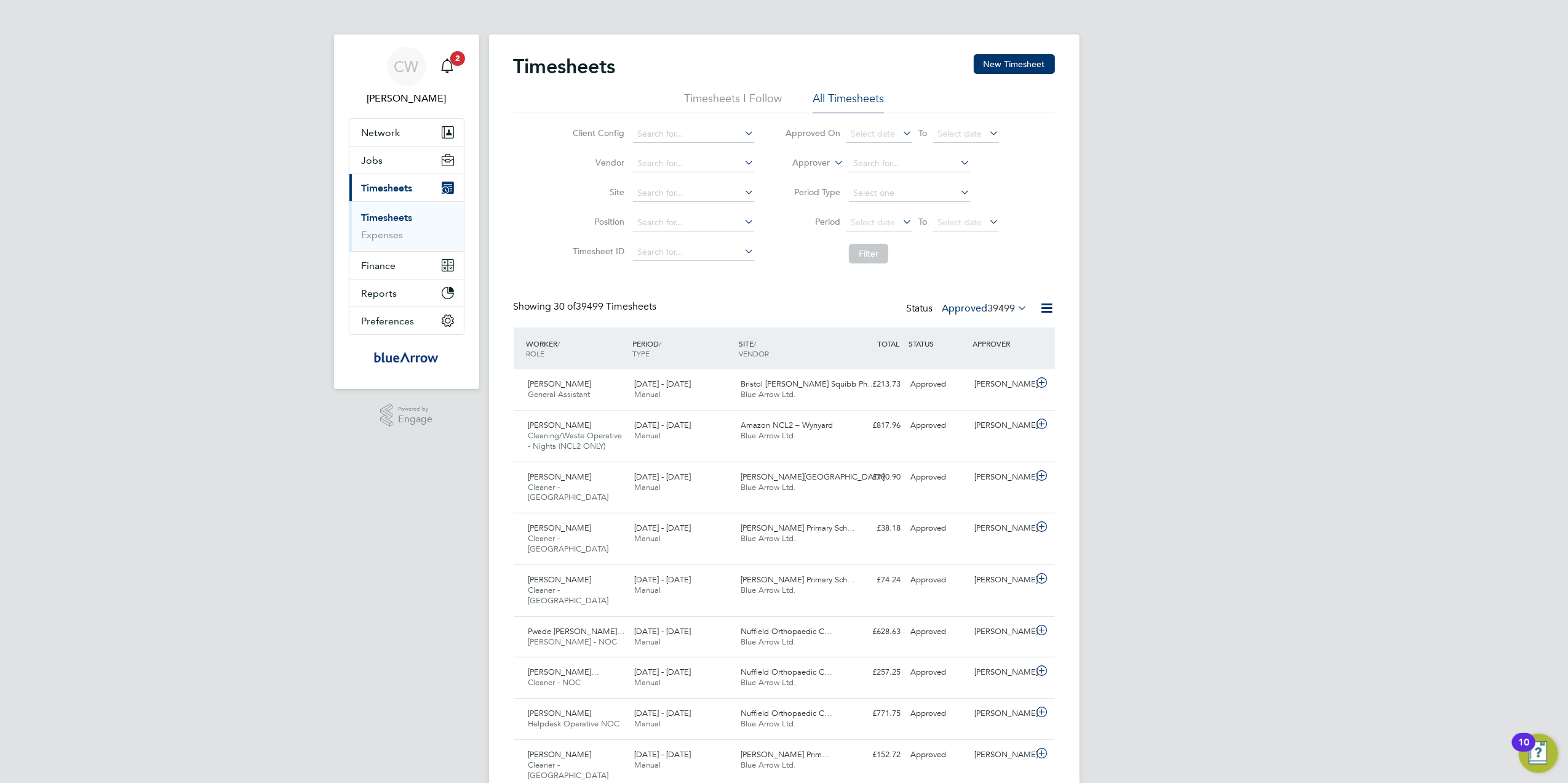
click at [722, 230] on li "G4S FM Churchill Hospitals - Operational" at bounding box center [753, 234] width 242 height 17
type input "G4S FM Churchill Hospitals - Operational"
click at [862, 254] on button "Filter" at bounding box center [869, 253] width 39 height 19
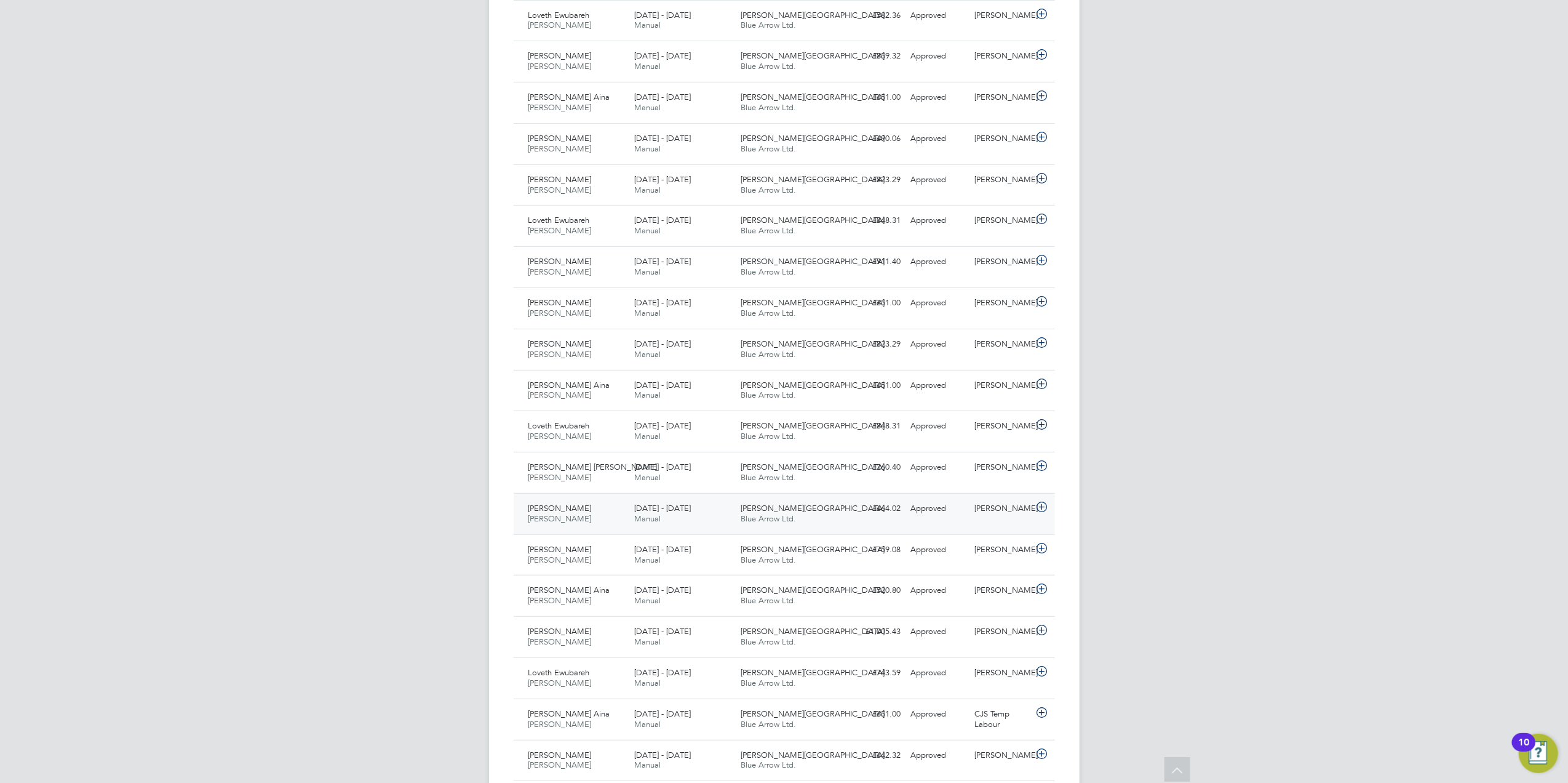
click at [535, 512] on span "Kalin Kirov" at bounding box center [560, 508] width 63 height 11
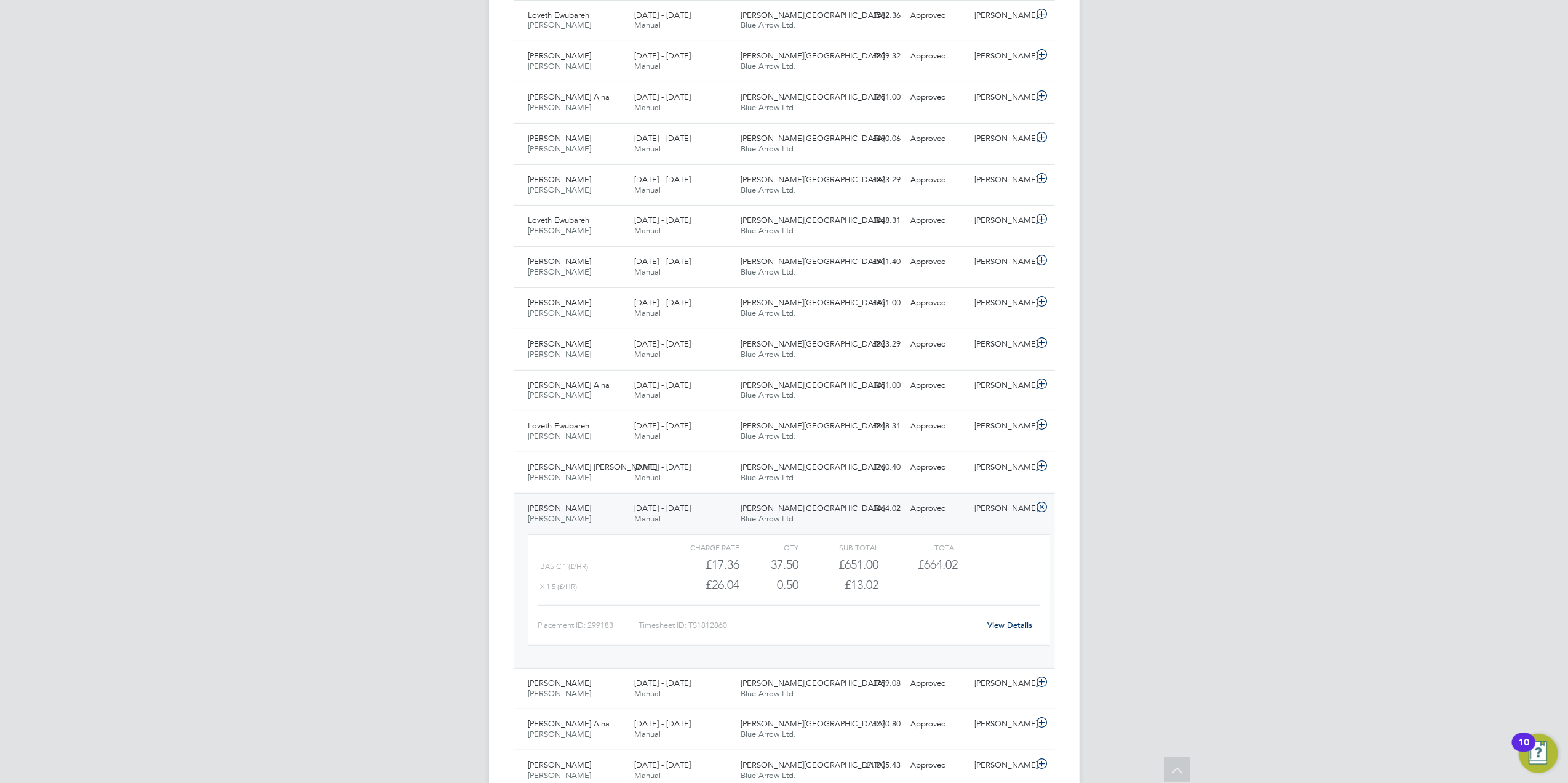
click at [1014, 626] on link "View Details" at bounding box center [1009, 625] width 45 height 11
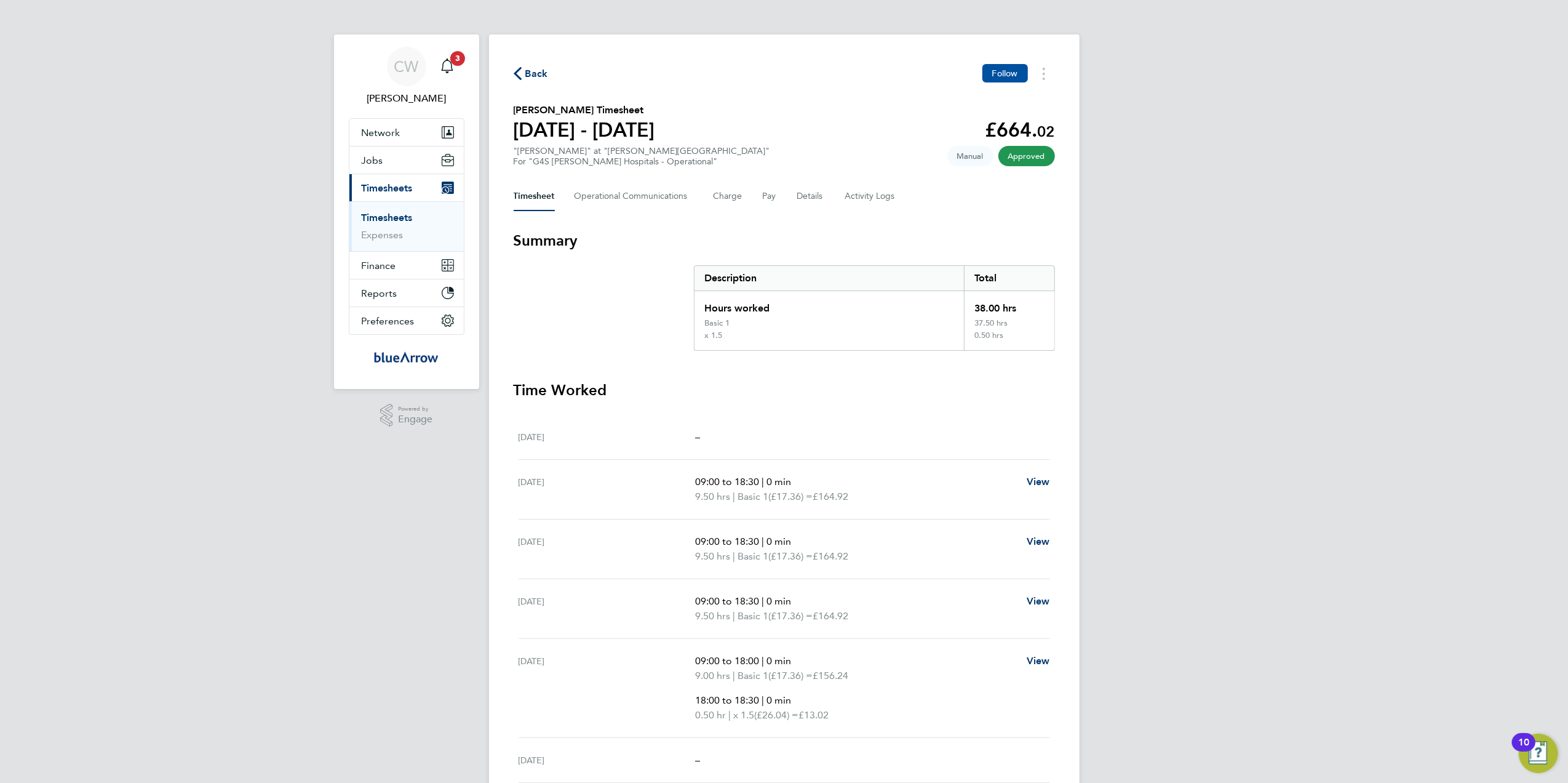
click at [1004, 80] on button "Follow" at bounding box center [1005, 73] width 45 height 19
click at [458, 58] on span "3" at bounding box center [457, 58] width 15 height 15
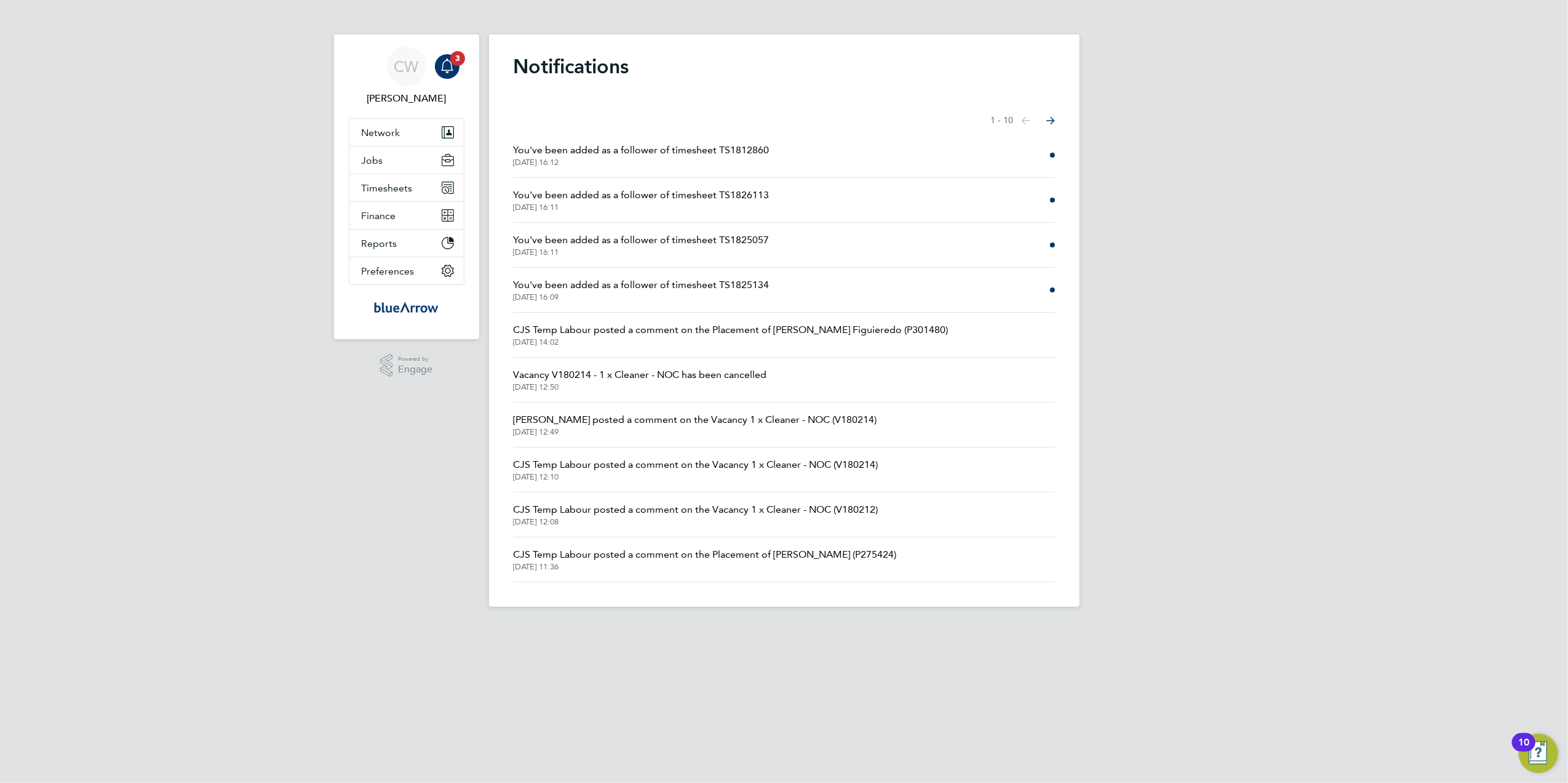
click at [689, 153] on span "You've been added as a follower of timesheet TS1812860" at bounding box center [642, 150] width 256 height 15
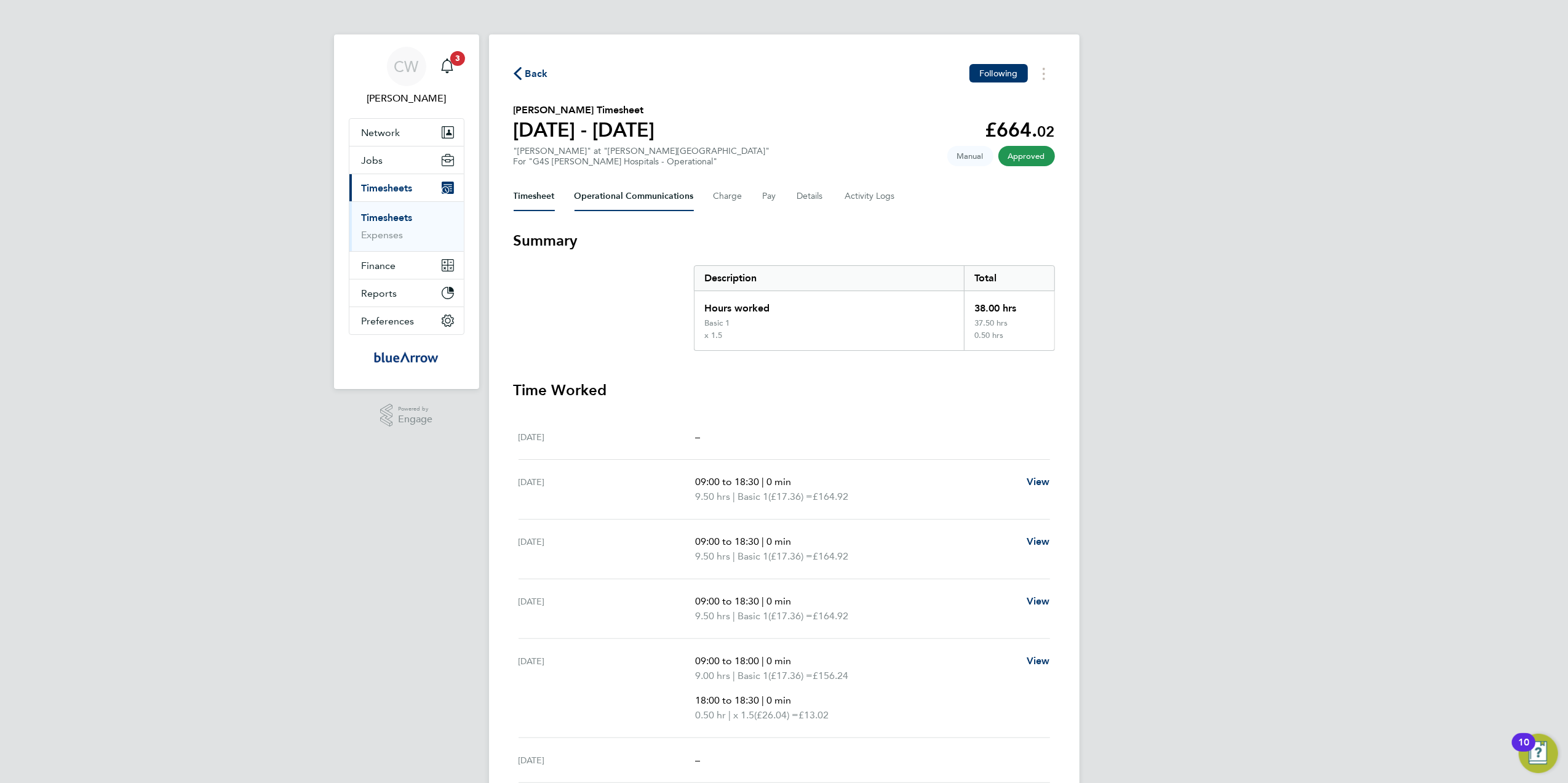
click at [641, 195] on Communications-tab "Operational Communications" at bounding box center [634, 196] width 119 height 29
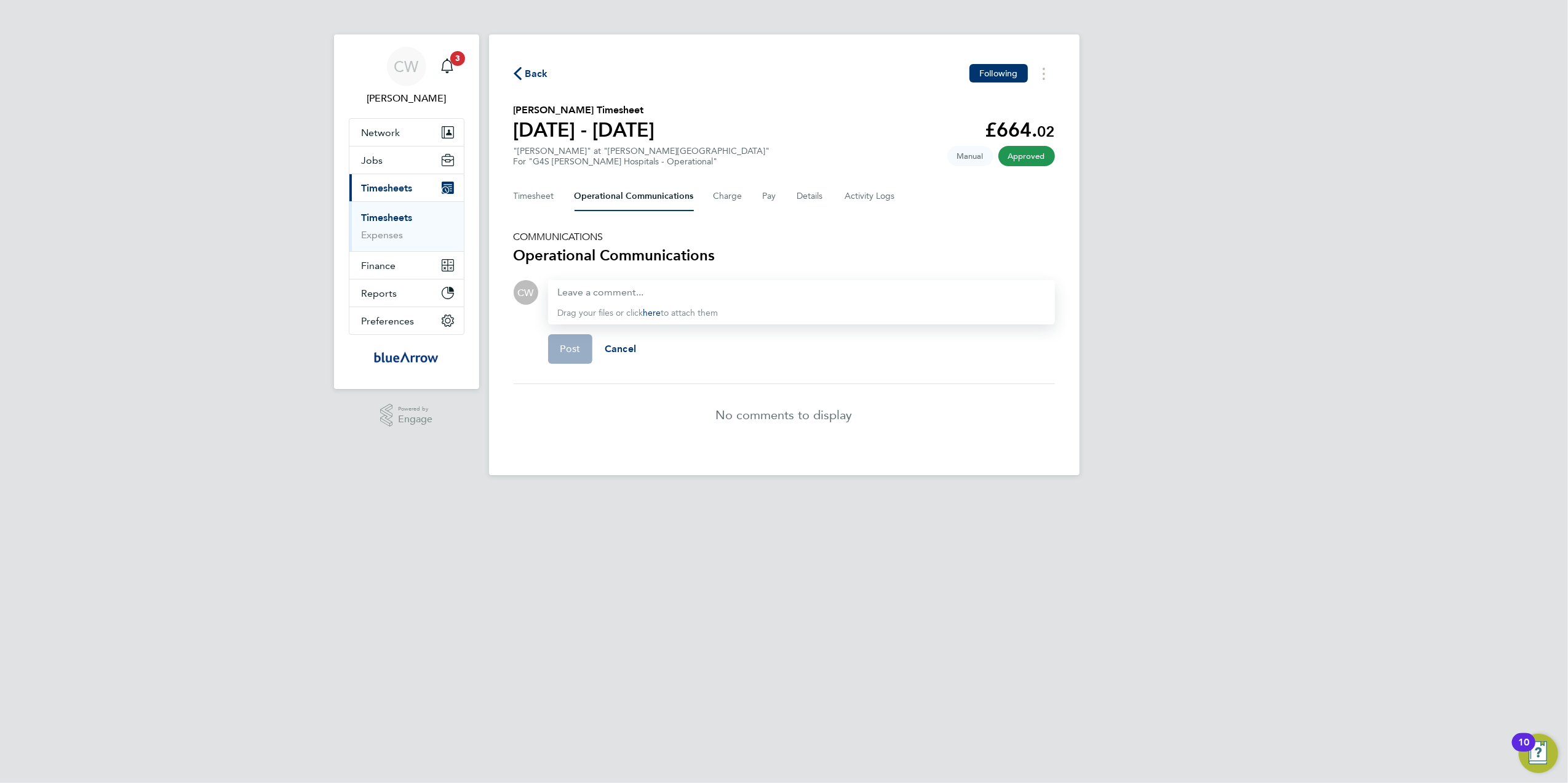
drag, startPoint x: 559, startPoint y: 193, endPoint x: 549, endPoint y: 192, distance: 10.0
click at [559, 193] on div "Timesheet Operational Communications Charge Pay Details Activity Logs" at bounding box center [785, 196] width 541 height 29
click at [548, 193] on button "Timesheet" at bounding box center [534, 196] width 41 height 29
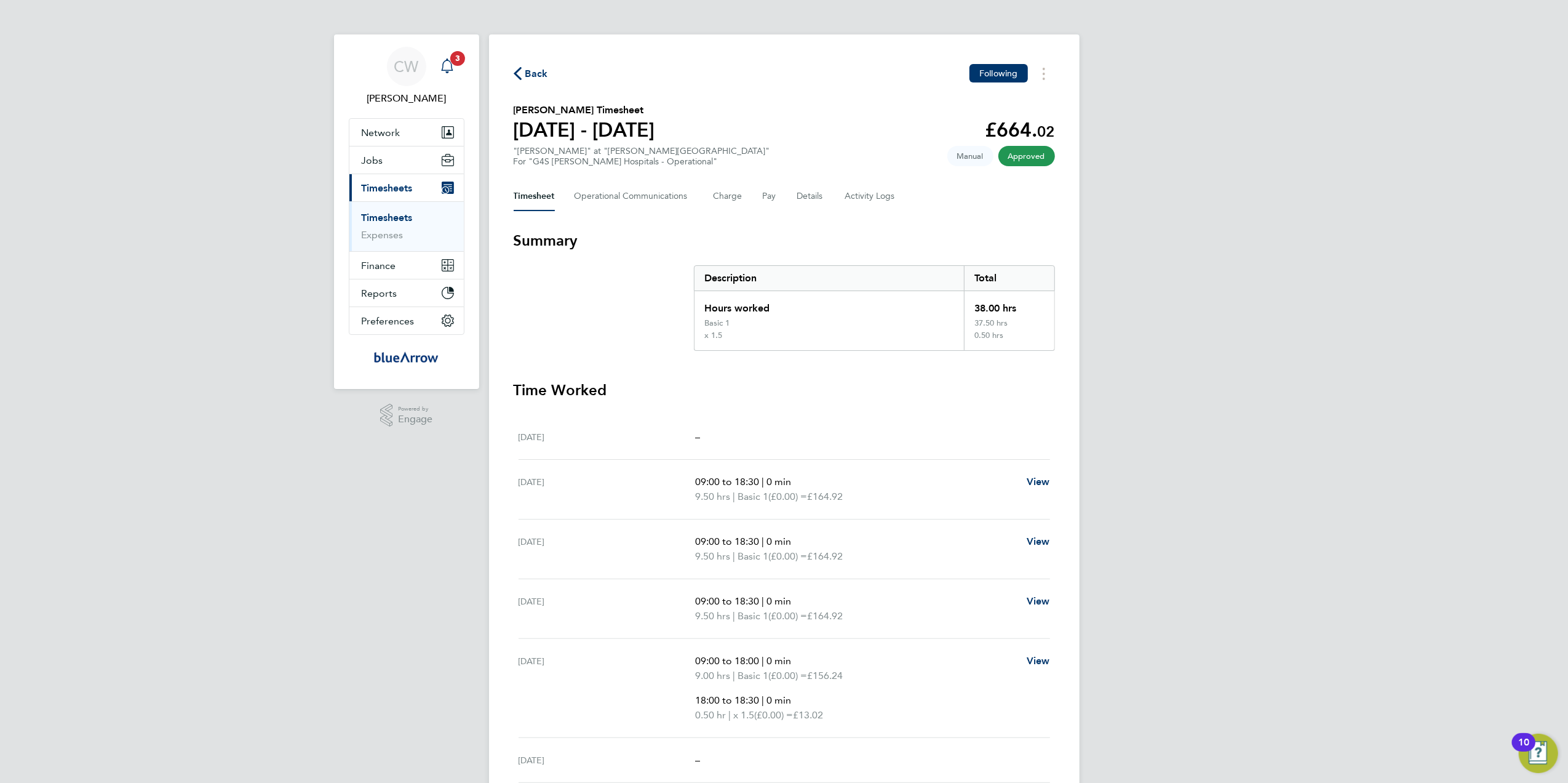
click at [452, 57] on span "3" at bounding box center [457, 58] width 15 height 15
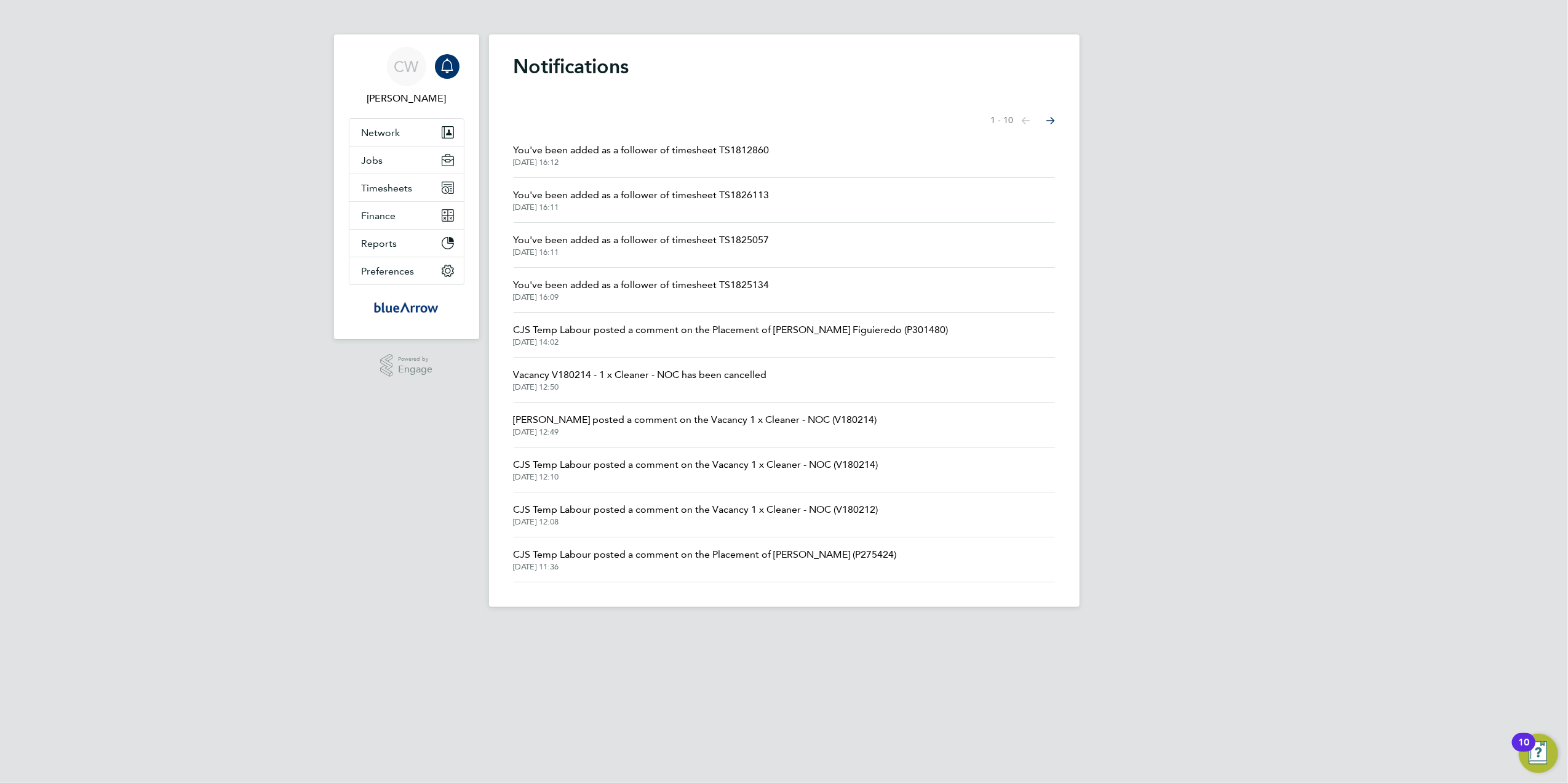
click at [897, 557] on span "CJS Temp Labour posted a comment on the Placement of [PERSON_NAME] (P275424)" at bounding box center [706, 555] width 383 height 15
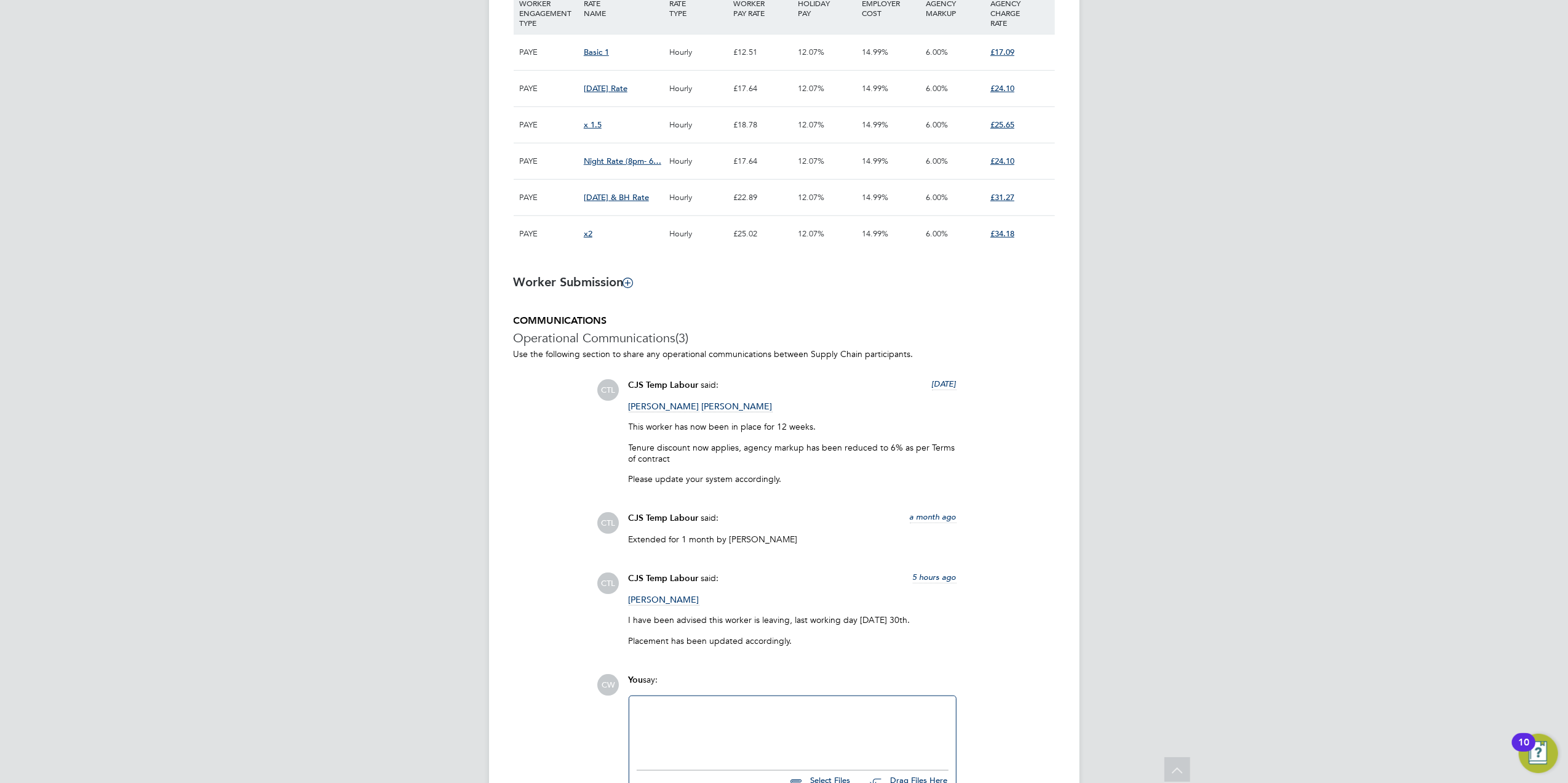
click at [683, 712] on div at bounding box center [793, 730] width 312 height 53
click at [669, 682] on div "CL CJS Temp Labour CJS Temp Labour - G4S Facilities…" at bounding box center [720, 680] width 166 height 33
drag, startPoint x: 731, startPoint y: 715, endPoint x: 618, endPoint y: 703, distance: 113.6
click at [618, 703] on div "CW You say: @CJS Temp Labour ​ Select Files Drag Files Here Drop your files her…" at bounding box center [826, 748] width 458 height 148
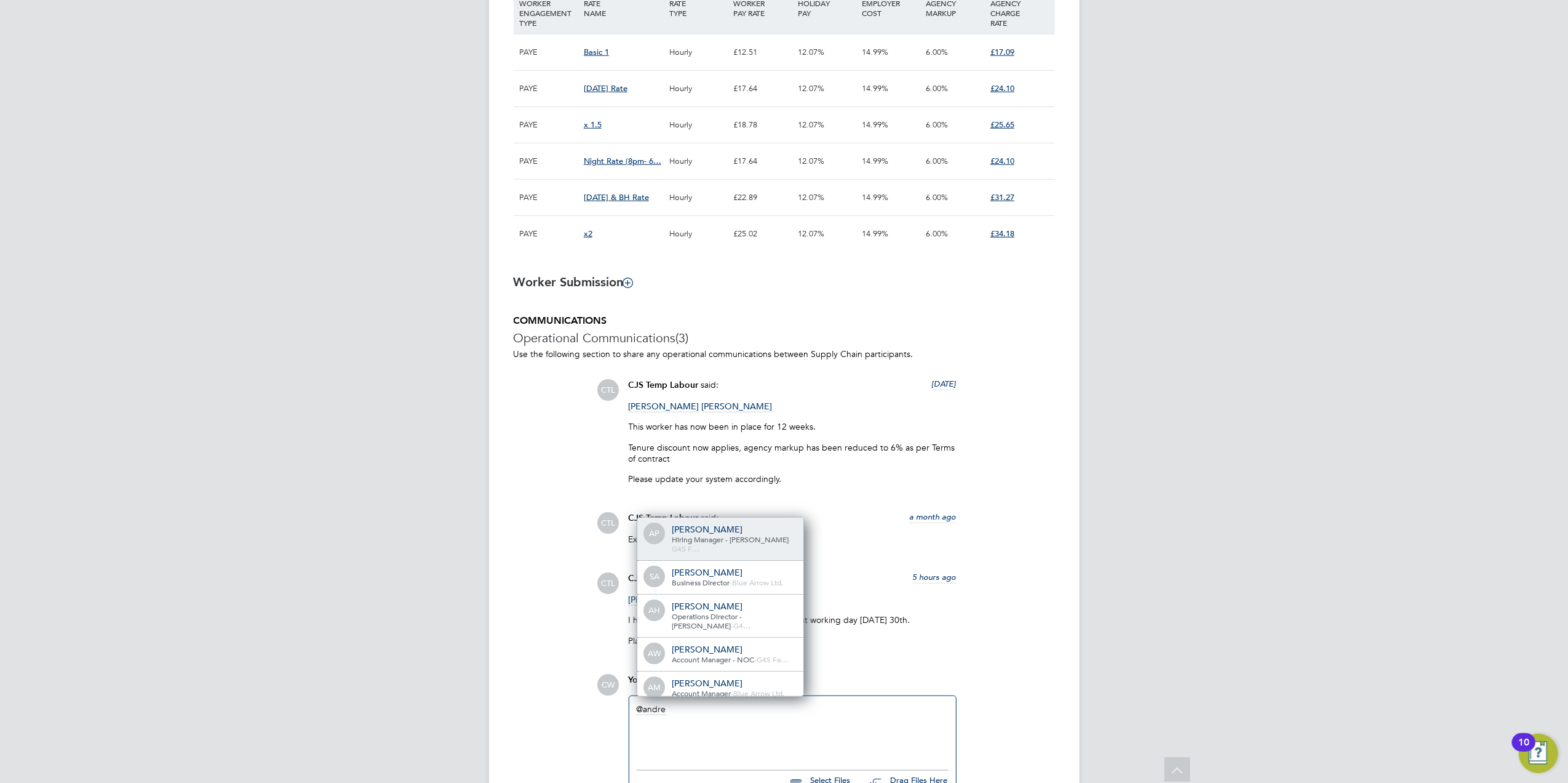
click at [707, 542] on span "Hiring Manager - [PERSON_NAME]" at bounding box center [730, 539] width 117 height 10
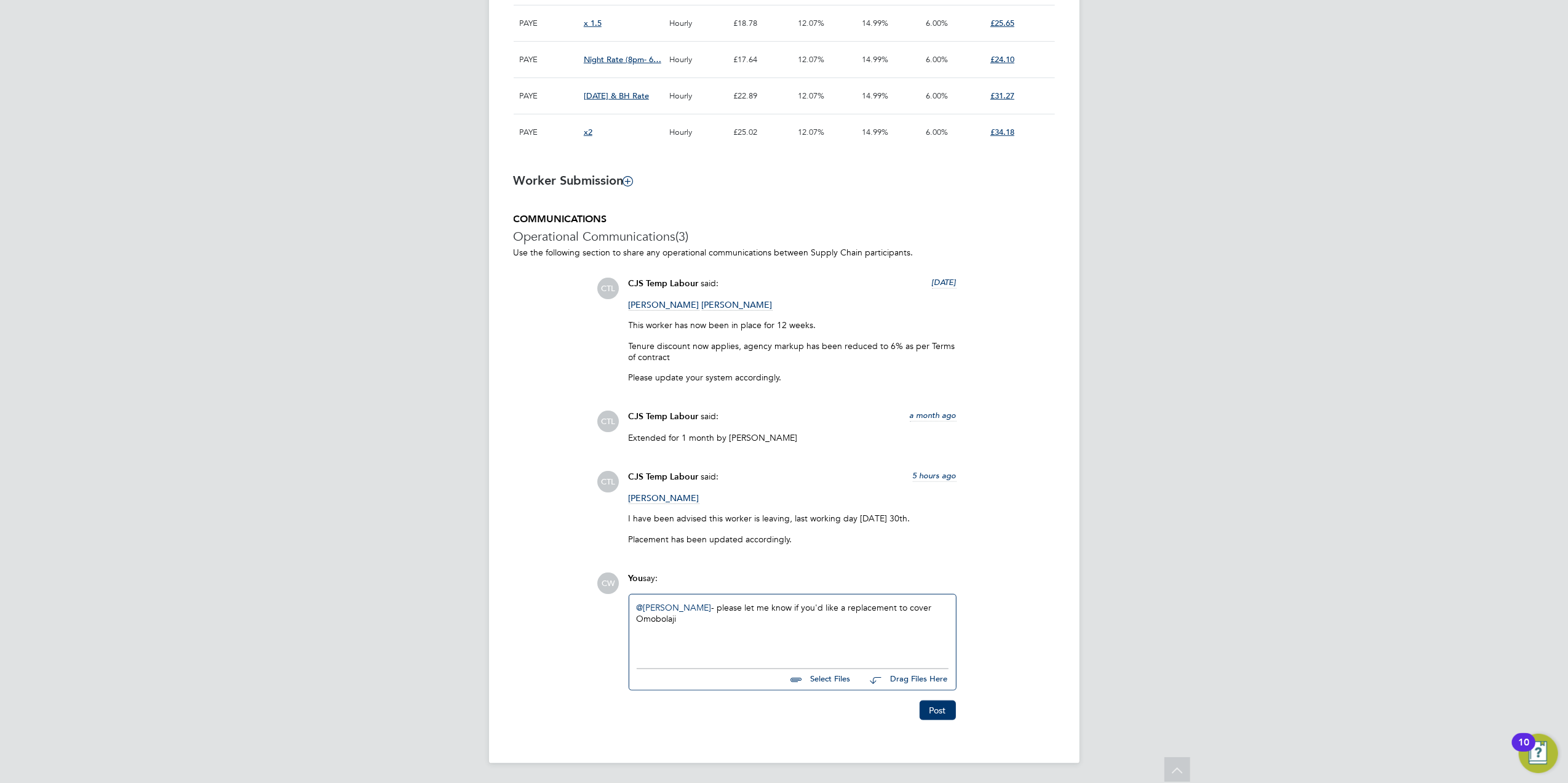
click at [681, 619] on div "@[PERSON_NAME] ​ - please let me know if you'd like a replacement to cover Omob…" at bounding box center [793, 629] width 312 height 53
click at [933, 710] on button "Post" at bounding box center [938, 710] width 37 height 19
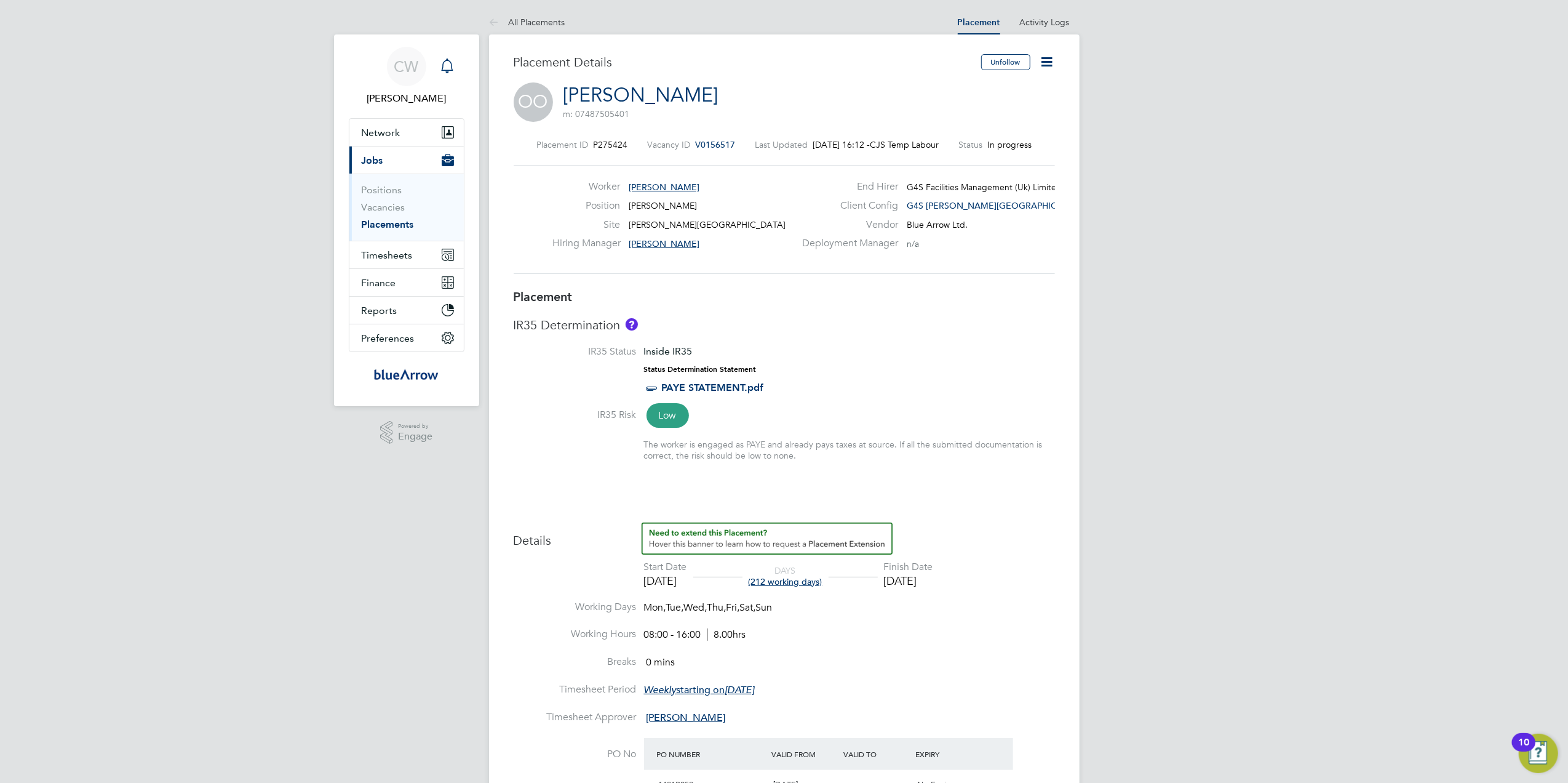
click at [453, 62] on icon "Main navigation" at bounding box center [447, 65] width 15 height 15
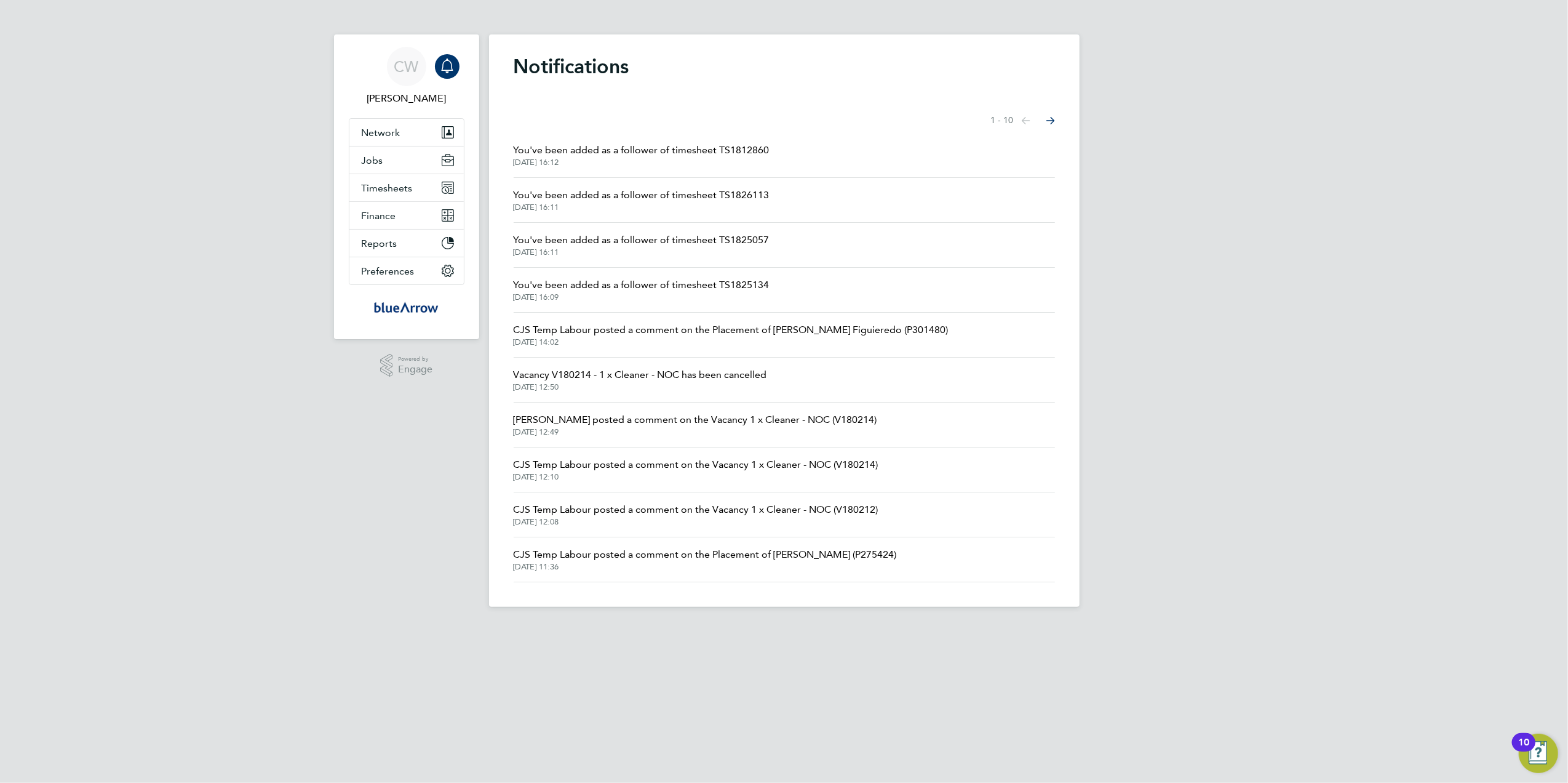
click at [1051, 119] on icon "Select page of notifications list" at bounding box center [1051, 121] width 9 height 8
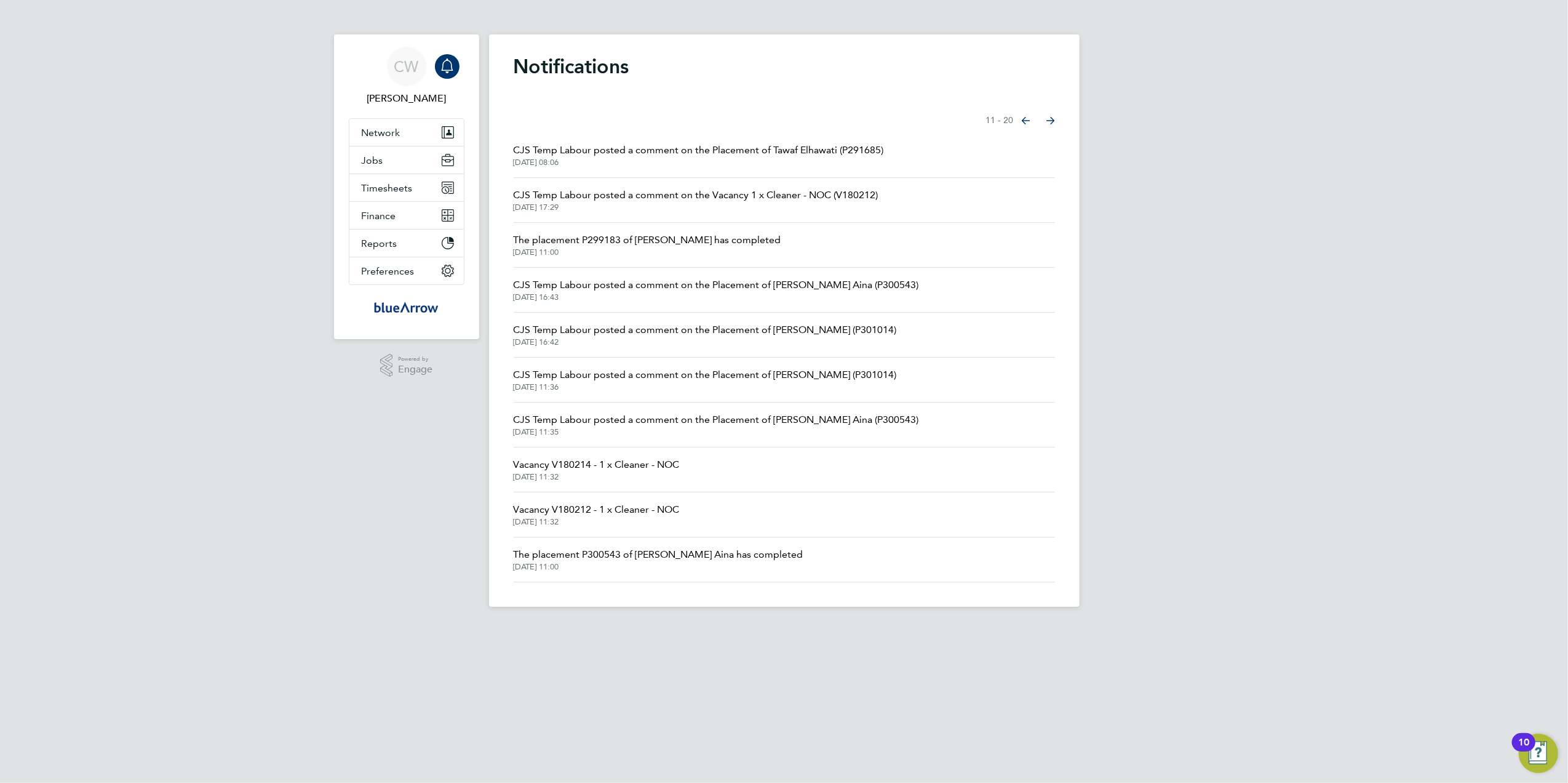
click at [847, 142] on li "CJS Temp Labour posted a comment on the Placement of Tawaf Elhawati (P291685) […" at bounding box center [785, 155] width 541 height 45
click at [849, 151] on span "CJS Temp Labour posted a comment on the Placement of Tawaf Elhawati (P291685)" at bounding box center [699, 150] width 370 height 15
